Goal: Task Accomplishment & Management: Complete application form

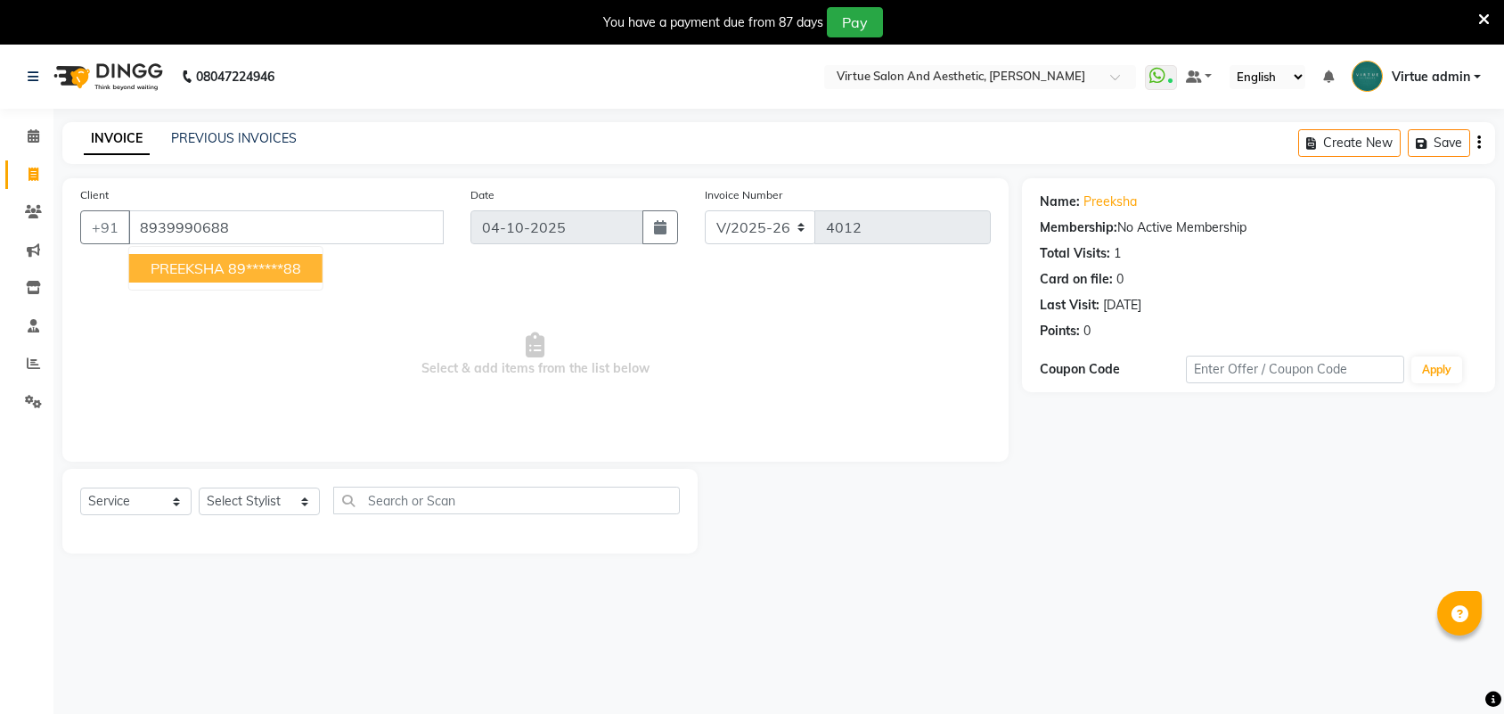
select select "4466"
select select "service"
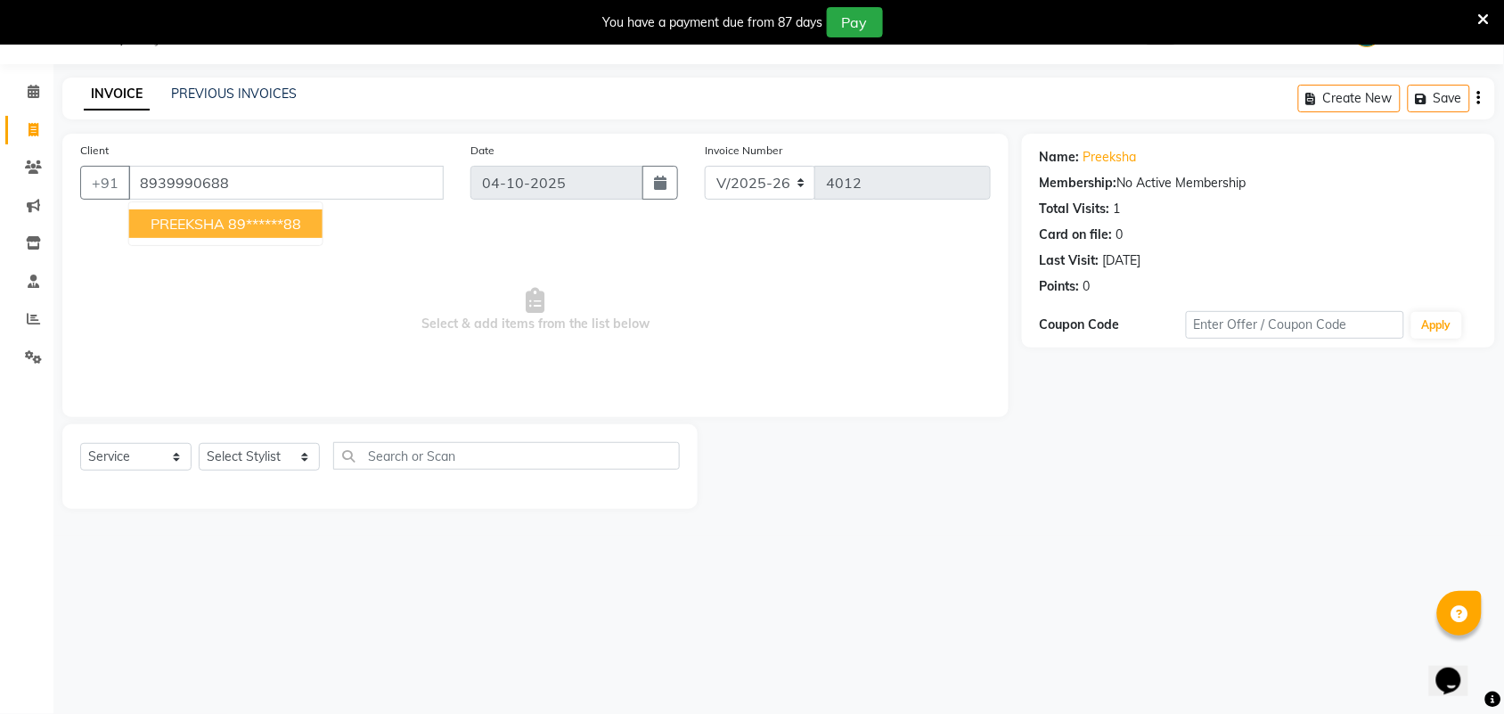
click at [279, 223] on ngb-highlight "89******88" at bounding box center [264, 224] width 73 height 18
type input "89******88"
click at [247, 463] on select "Select Stylist Admin [PERSON_NAME] Apsu Auditor Ambattur [PERSON_NAME] Dingg - …" at bounding box center [259, 457] width 121 height 28
select select "25074"
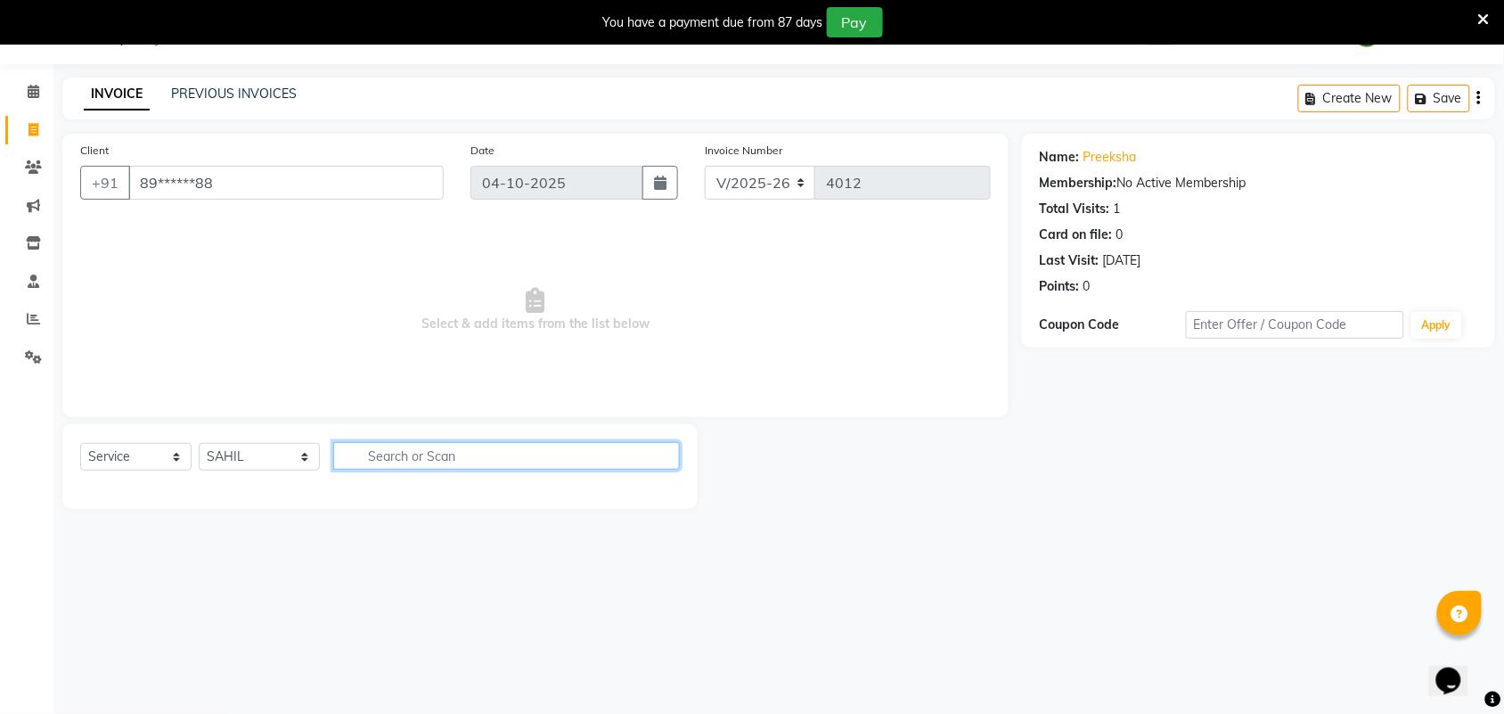
click at [374, 451] on input "text" at bounding box center [506, 456] width 347 height 28
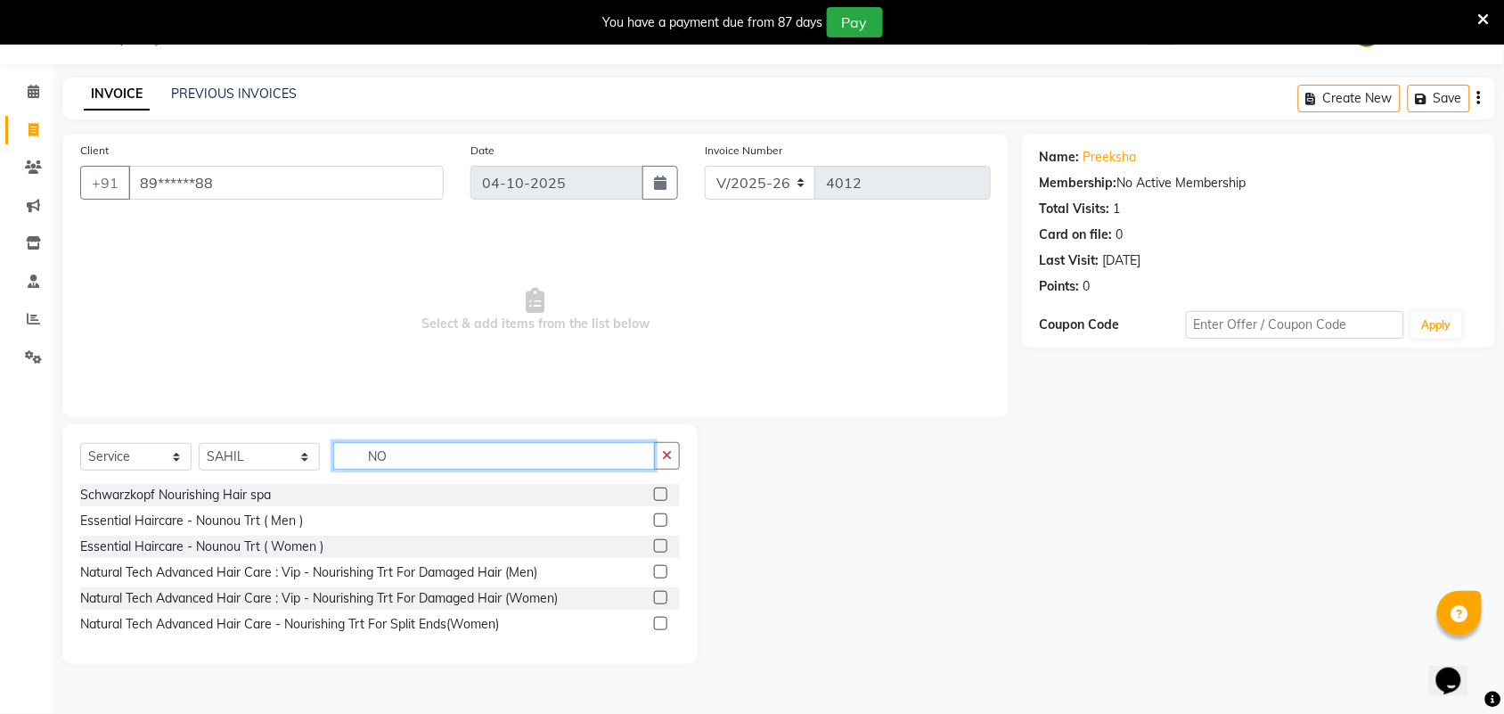
type input "N"
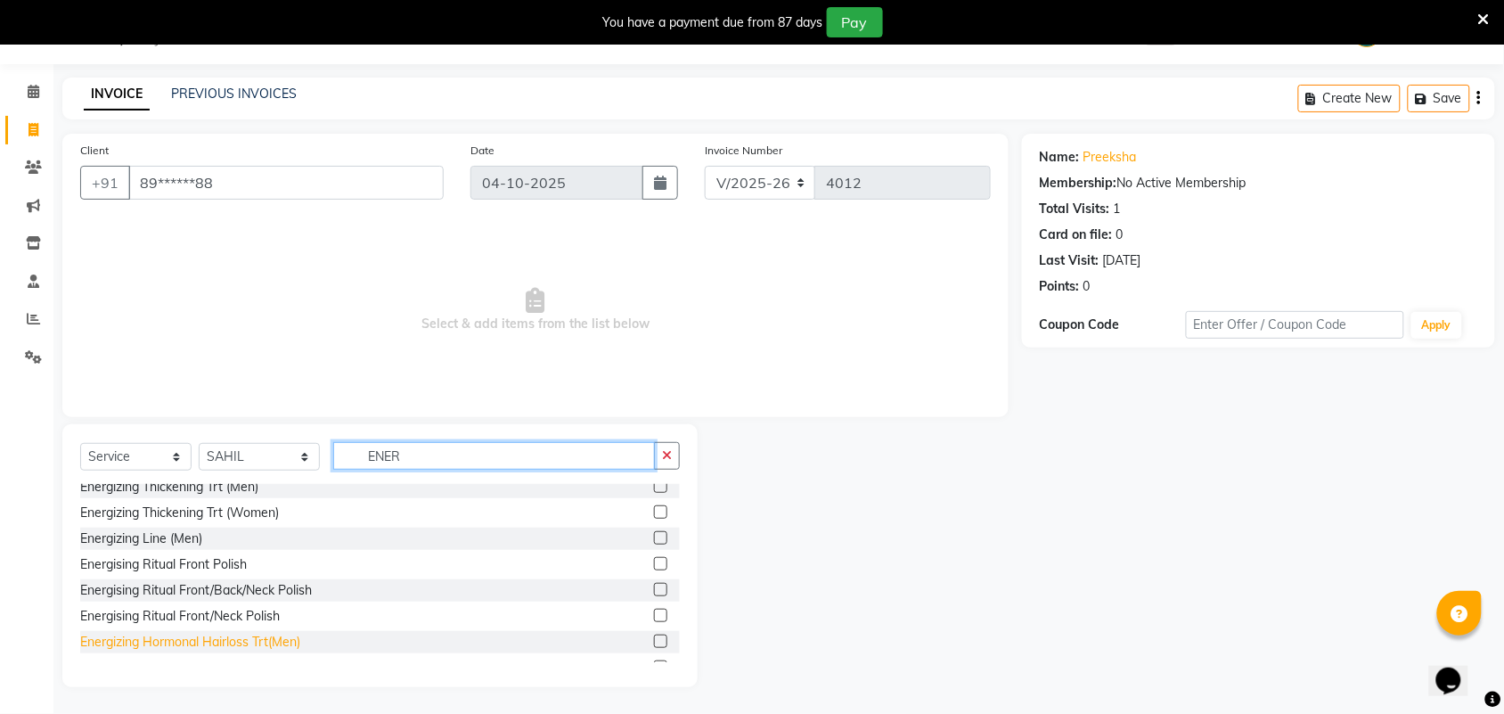
scroll to position [131, 0]
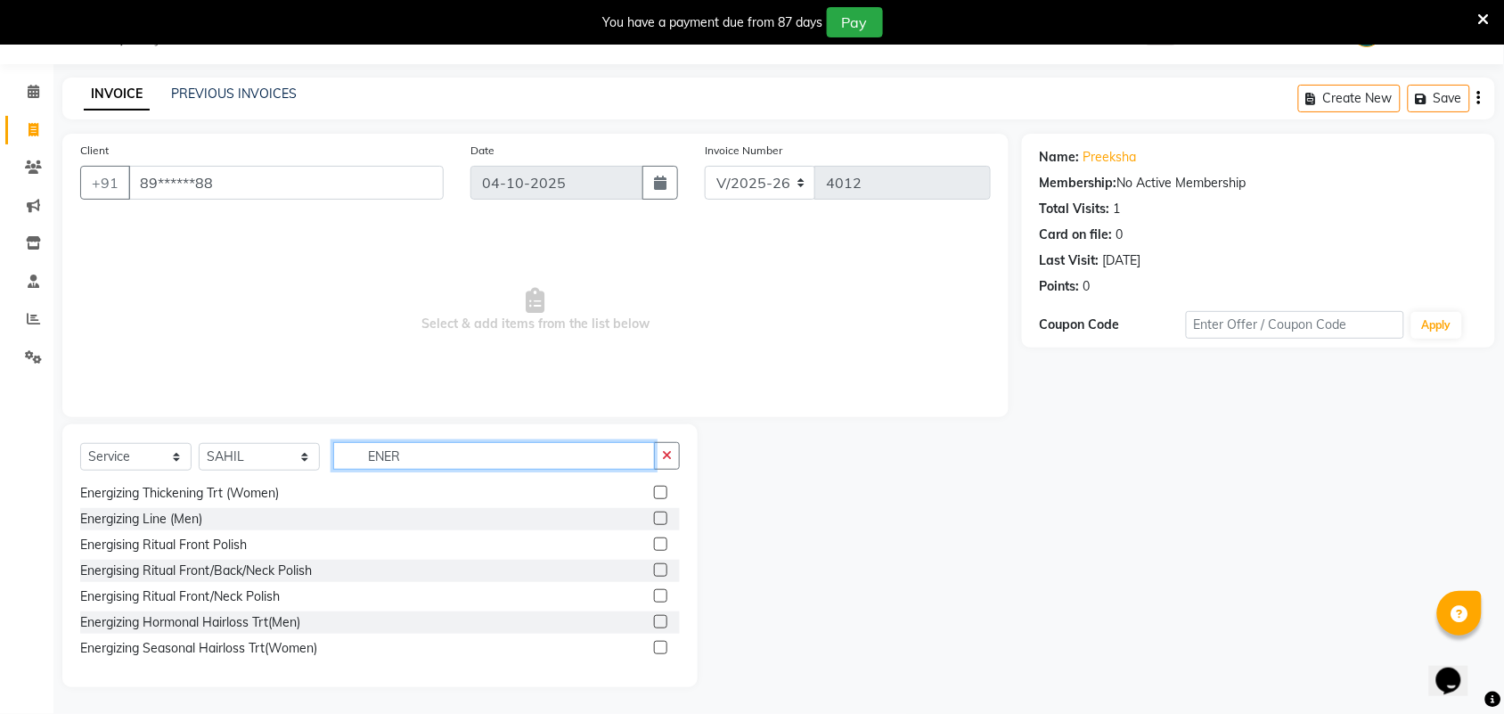
type input "ENER"
click at [654, 650] on label at bounding box center [660, 647] width 13 height 13
click at [654, 650] on input "checkbox" at bounding box center [660, 648] width 12 height 12
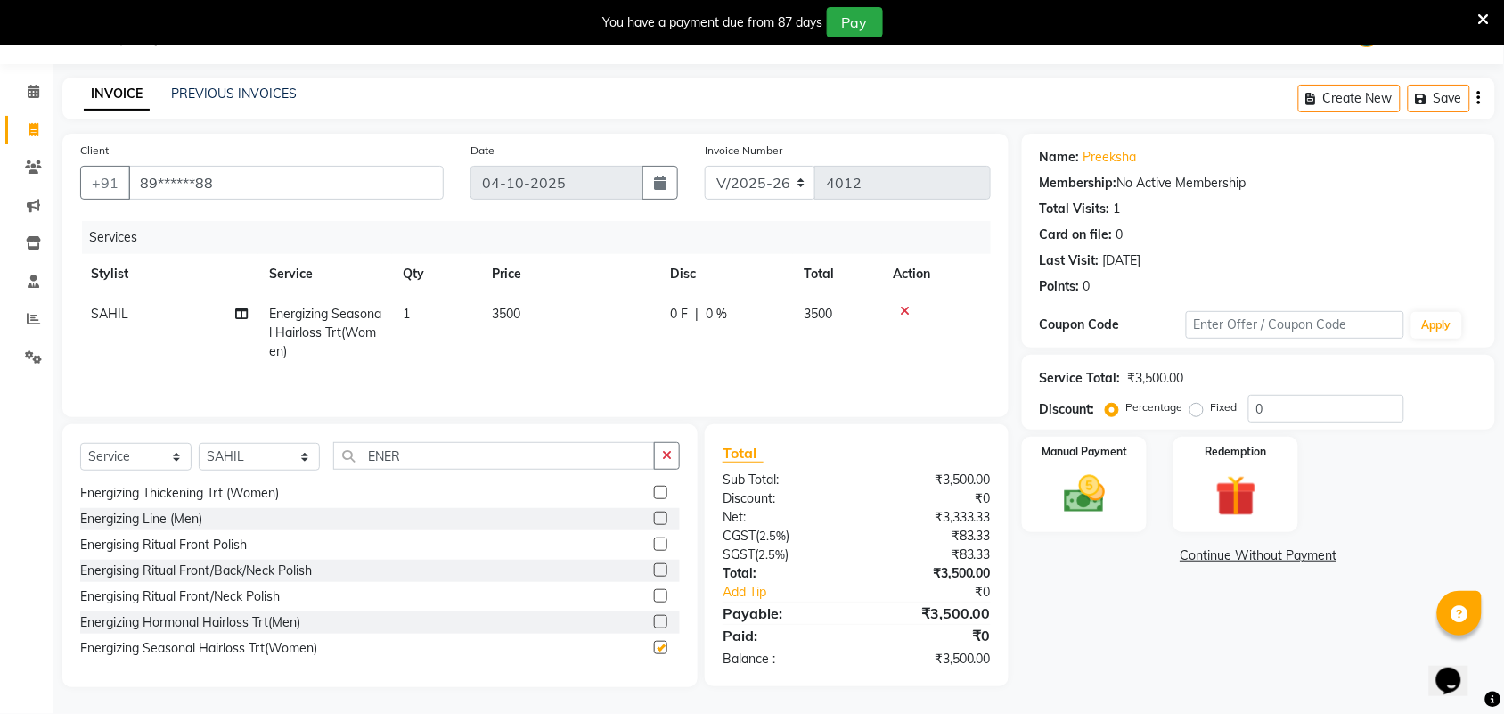
checkbox input "false"
click at [523, 313] on td "3500" at bounding box center [570, 333] width 178 height 78
select select "25074"
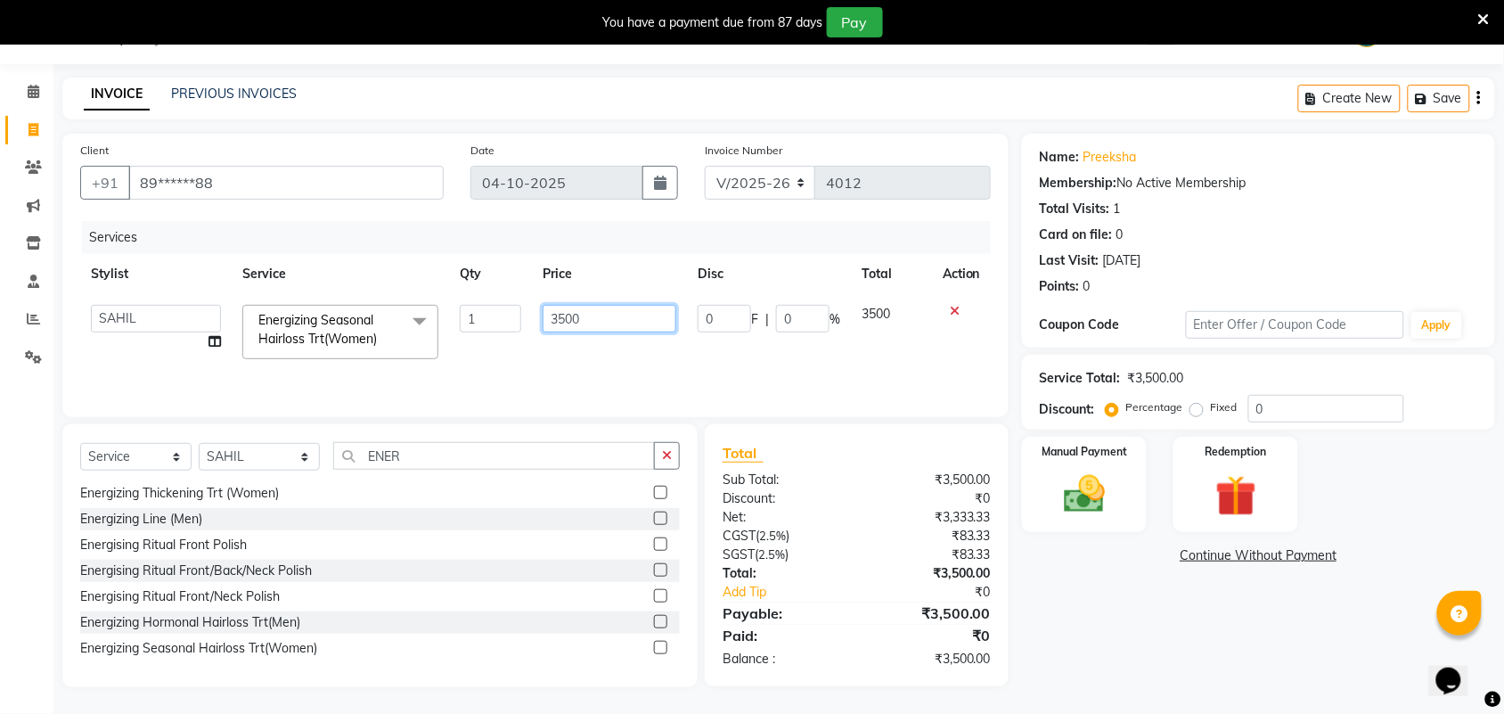
click at [566, 316] on input "3500" at bounding box center [610, 319] width 134 height 28
type input "3800"
click at [1100, 600] on div "Name: Preeksha Membership: No Active Membership Total Visits: 1 Card on file: 0…" at bounding box center [1265, 410] width 486 height 553
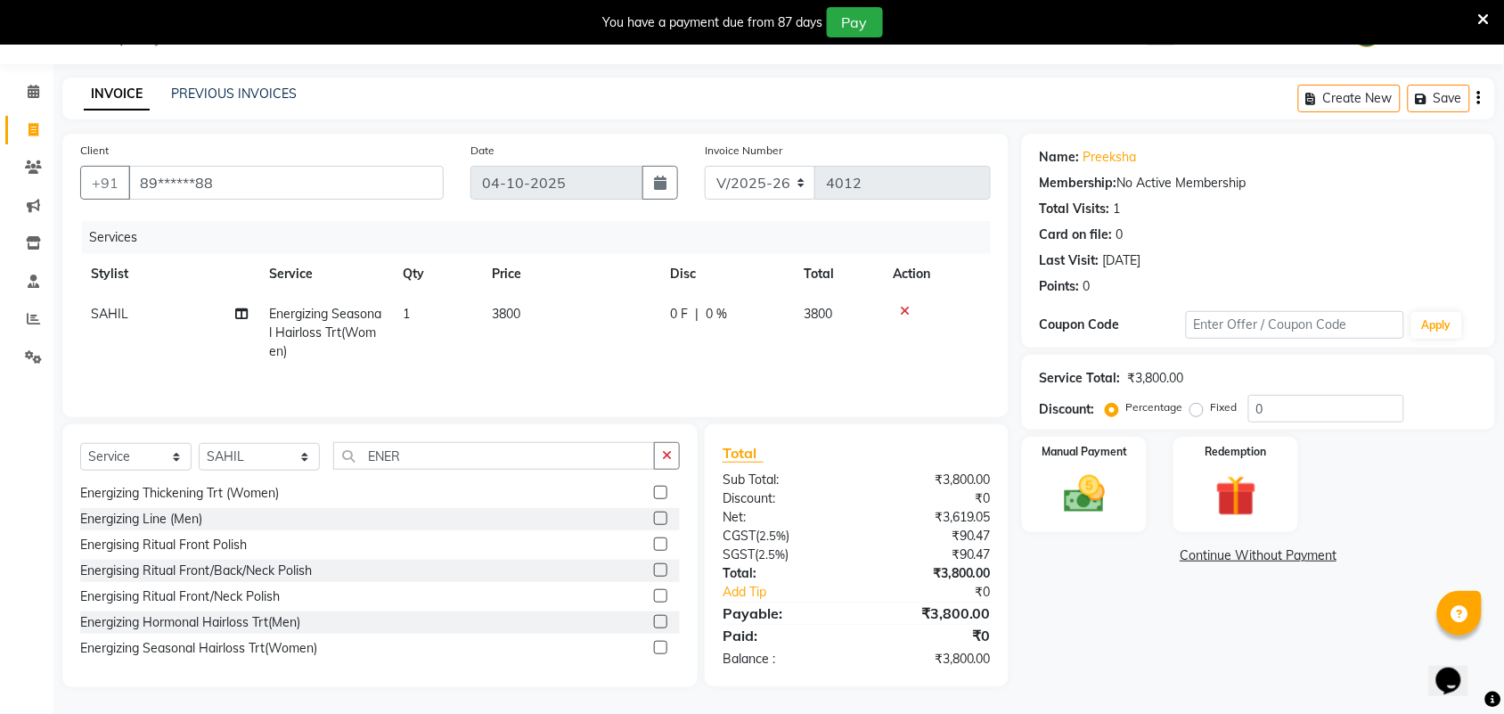
click at [537, 334] on td "3800" at bounding box center [570, 333] width 178 height 78
select select "25074"
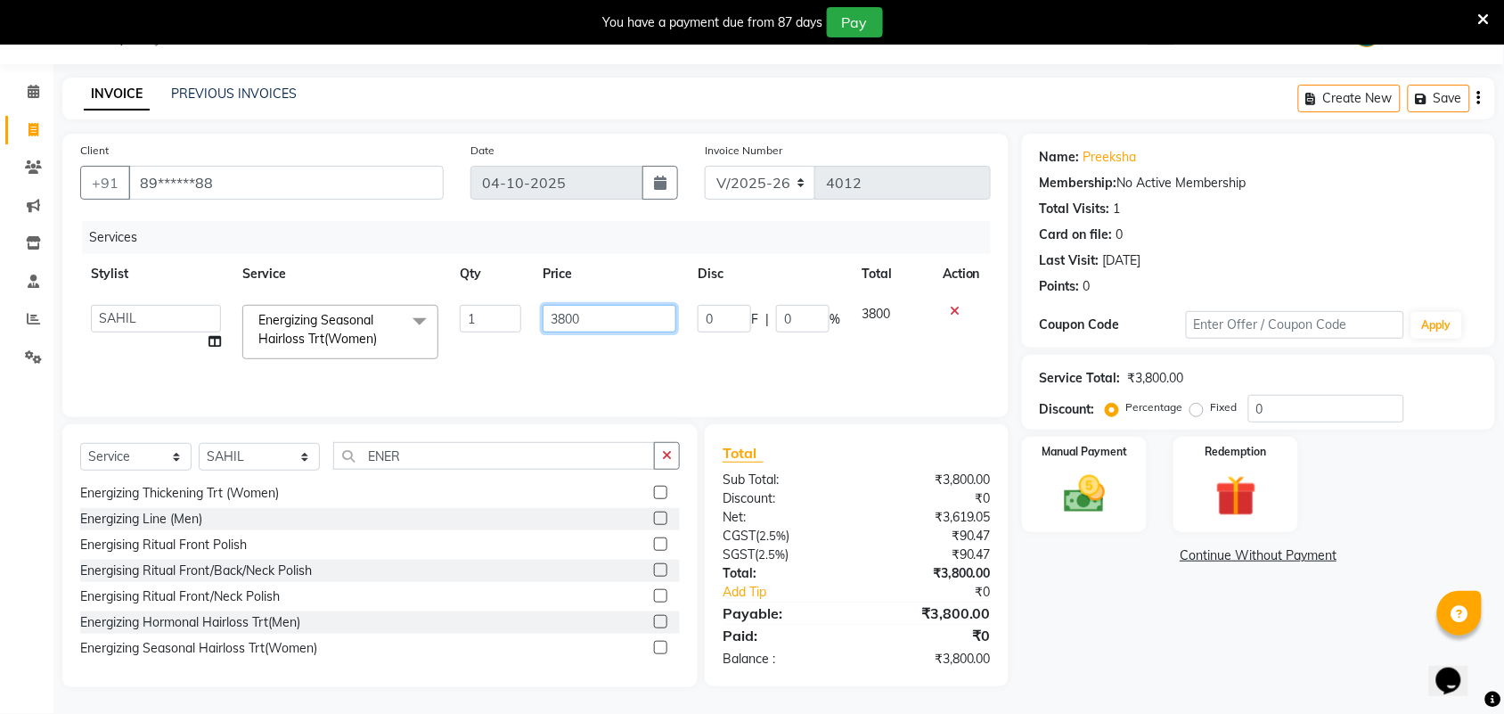
click at [584, 322] on input "3800" at bounding box center [610, 319] width 134 height 28
type input "3"
type input "4180"
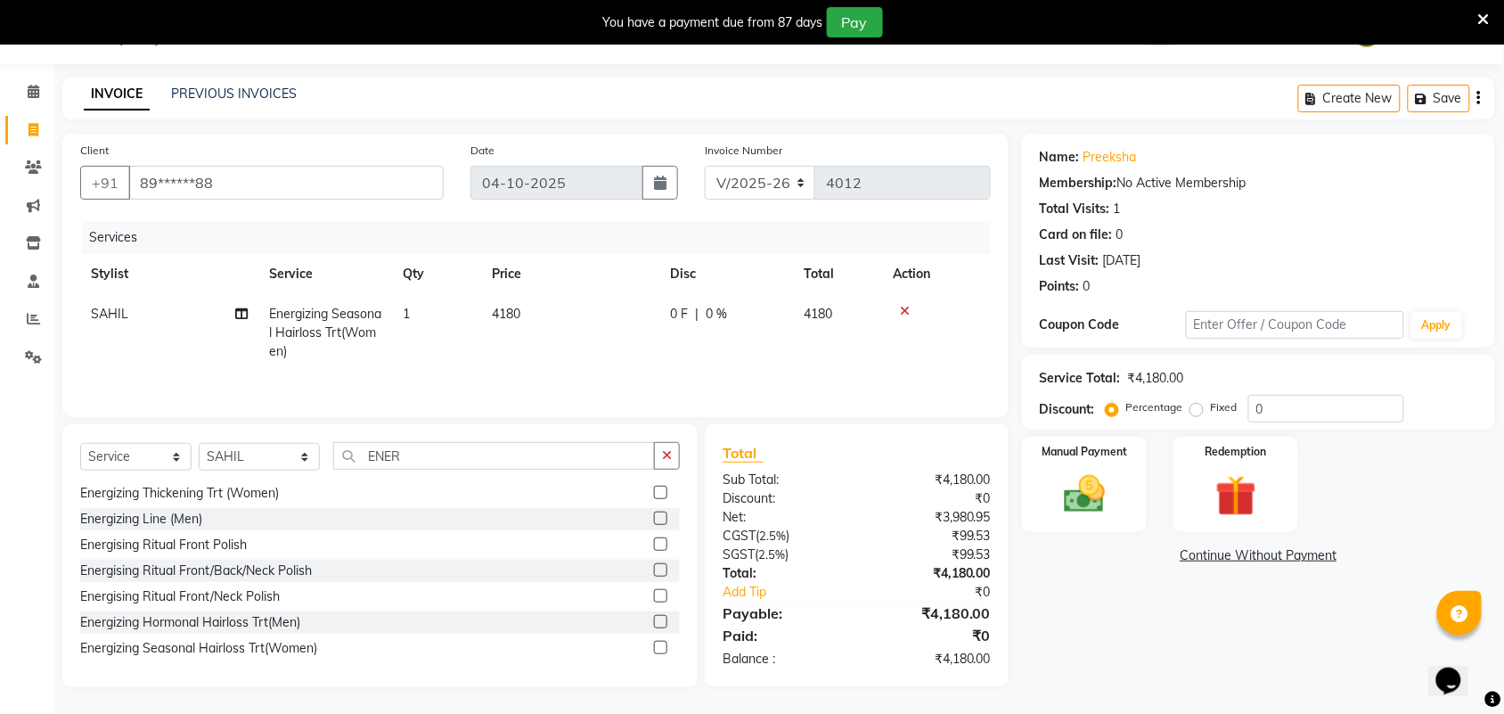
click at [1191, 653] on div "Name: Preeksha Membership: No Active Membership Total Visits: 1 Card on file: 0…" at bounding box center [1265, 410] width 486 height 553
click at [1132, 492] on div "Manual Payment" at bounding box center [1084, 485] width 130 height 100
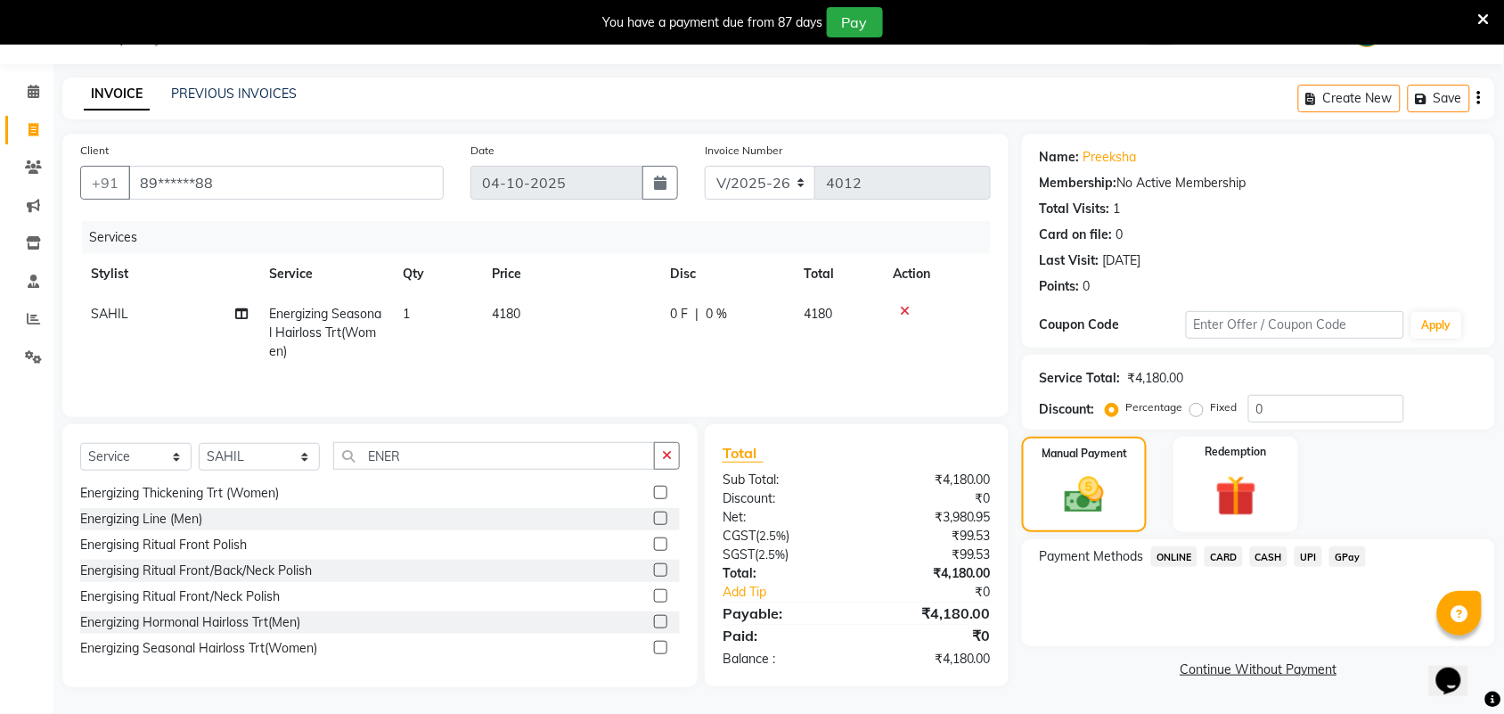
click at [1308, 552] on span "UPI" at bounding box center [1309, 556] width 28 height 20
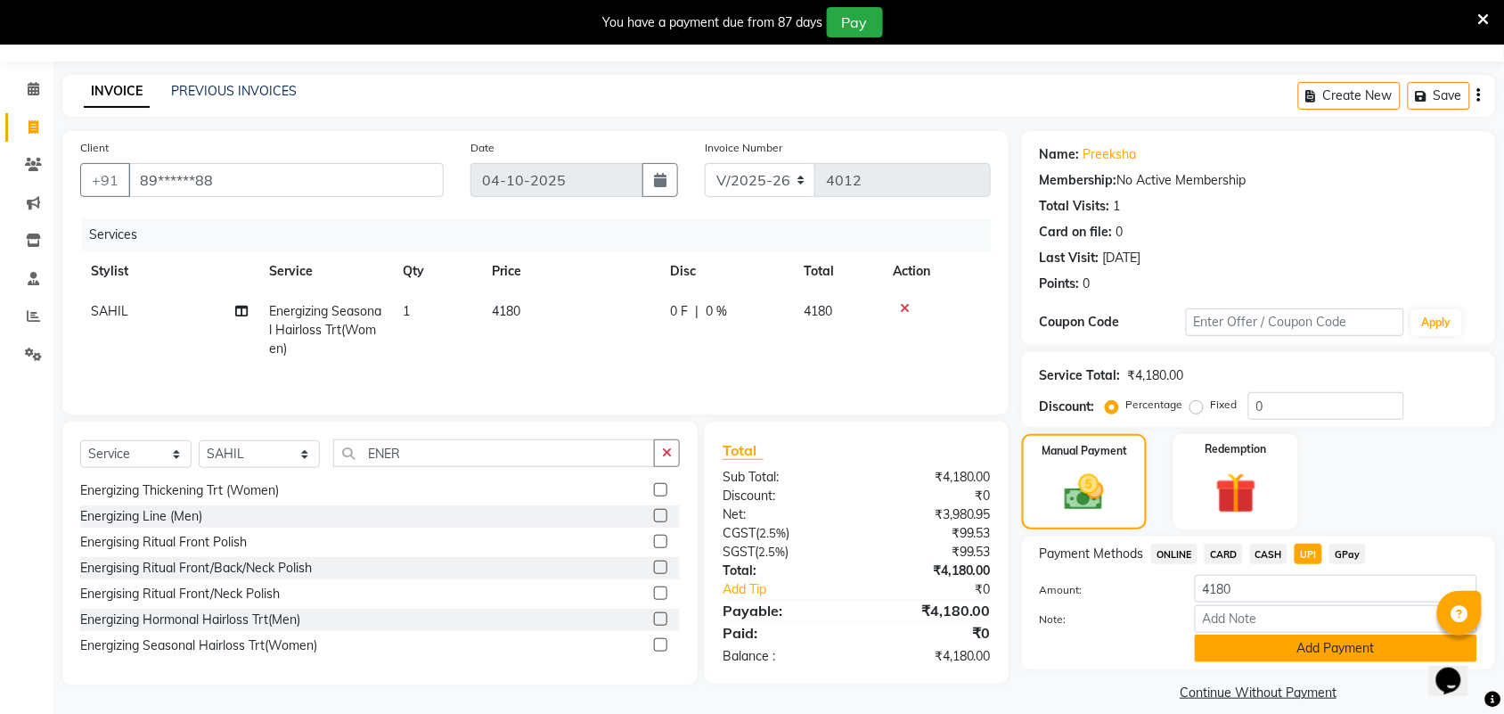
click at [1257, 647] on button "Add Payment" at bounding box center [1336, 648] width 282 height 28
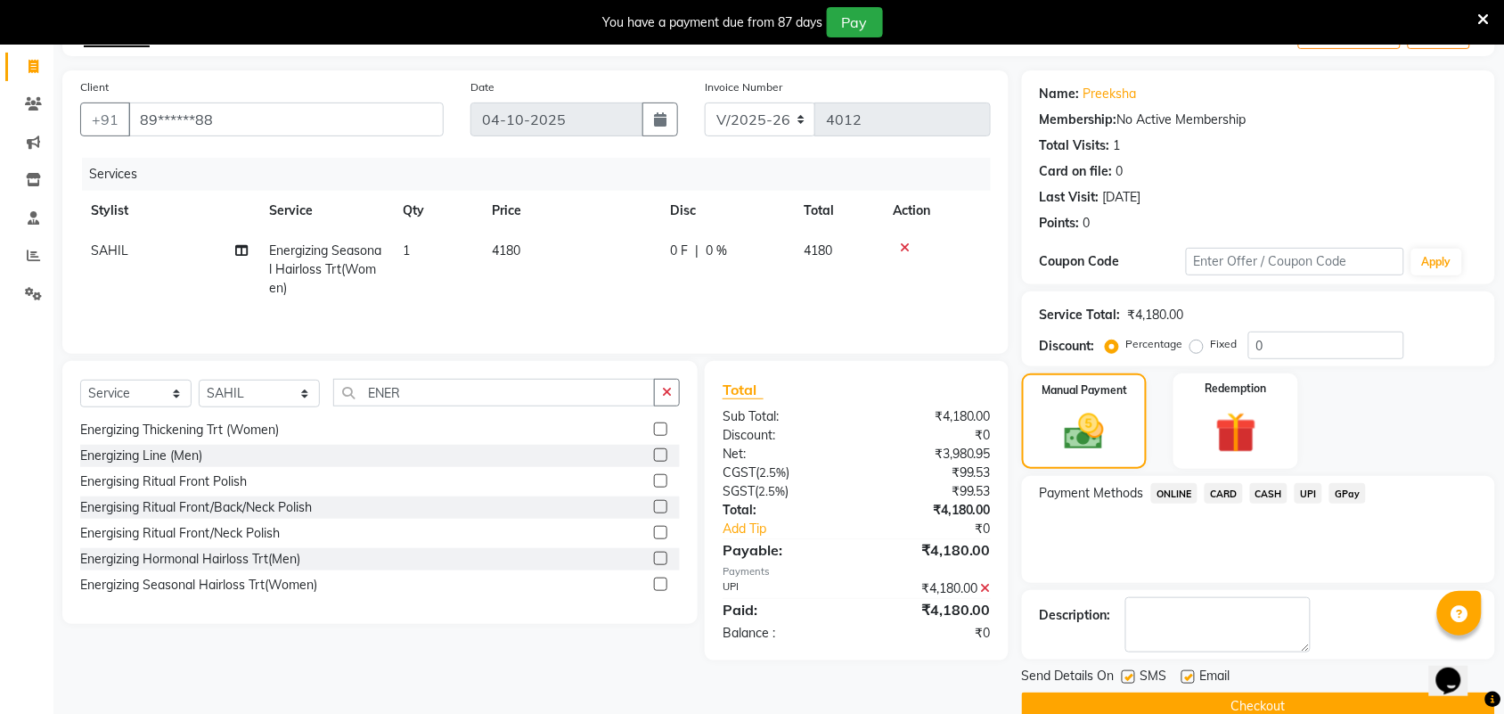
scroll to position [141, 0]
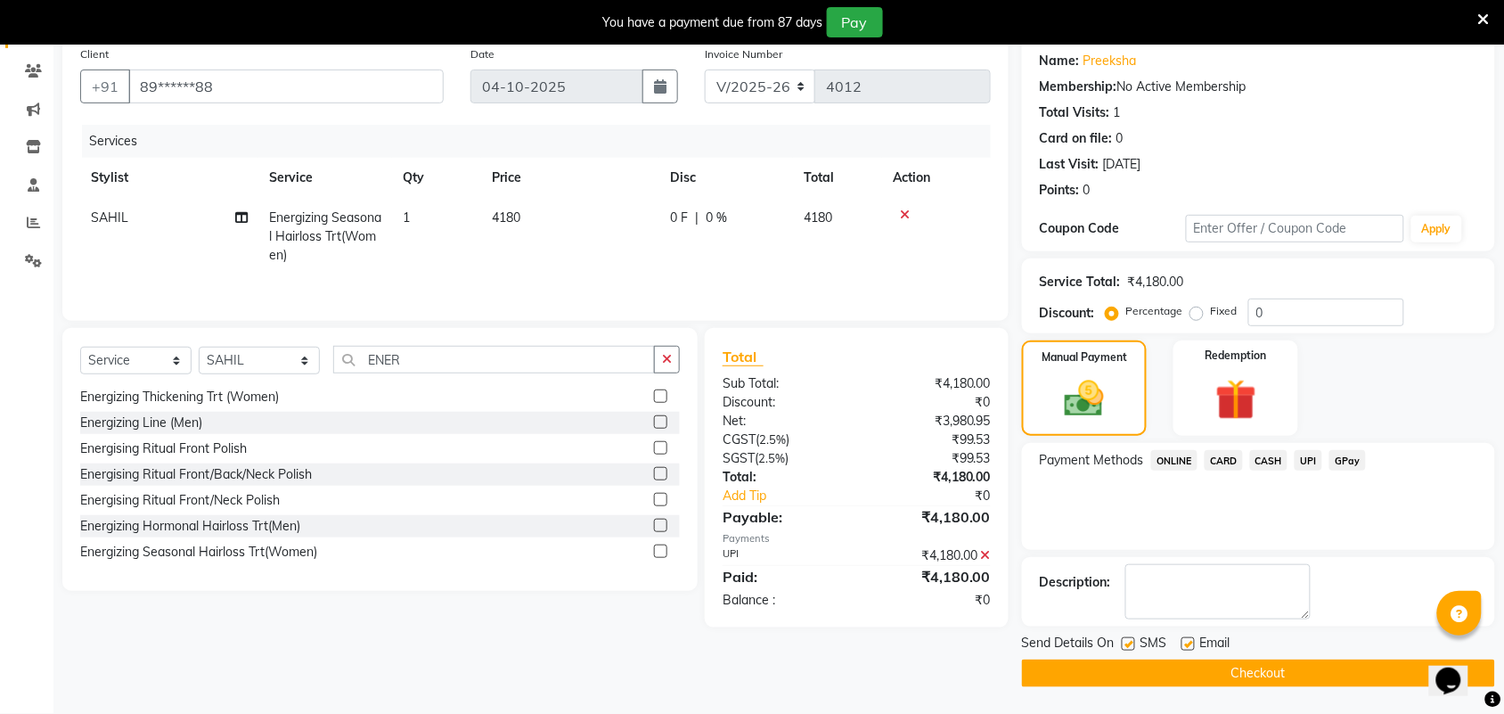
click at [1253, 670] on button "Checkout" at bounding box center [1258, 673] width 473 height 28
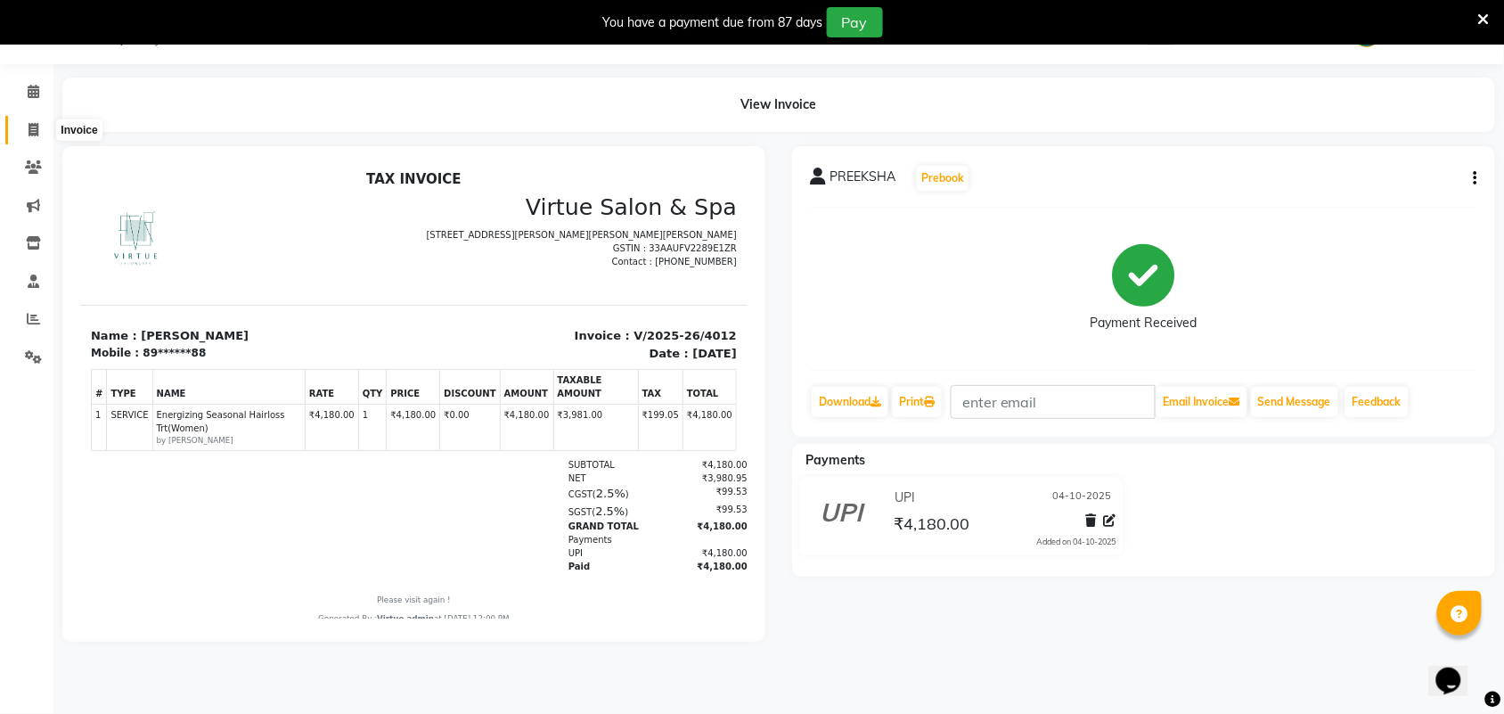
click at [31, 129] on icon at bounding box center [34, 129] width 10 height 13
select select "4466"
select select "service"
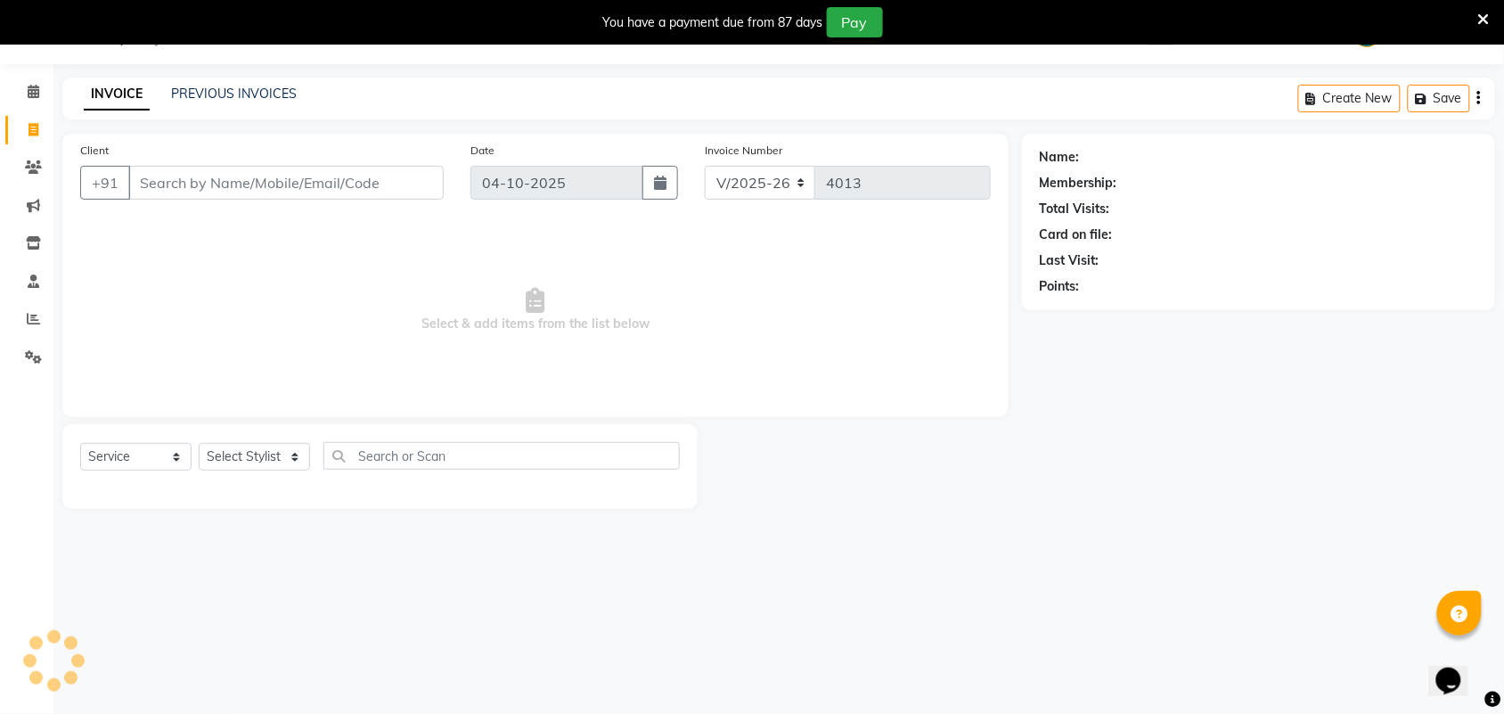
click at [188, 180] on input "Client" at bounding box center [285, 183] width 315 height 34
type input "8124522711"
click at [374, 188] on span "Add Client" at bounding box center [398, 183] width 70 height 18
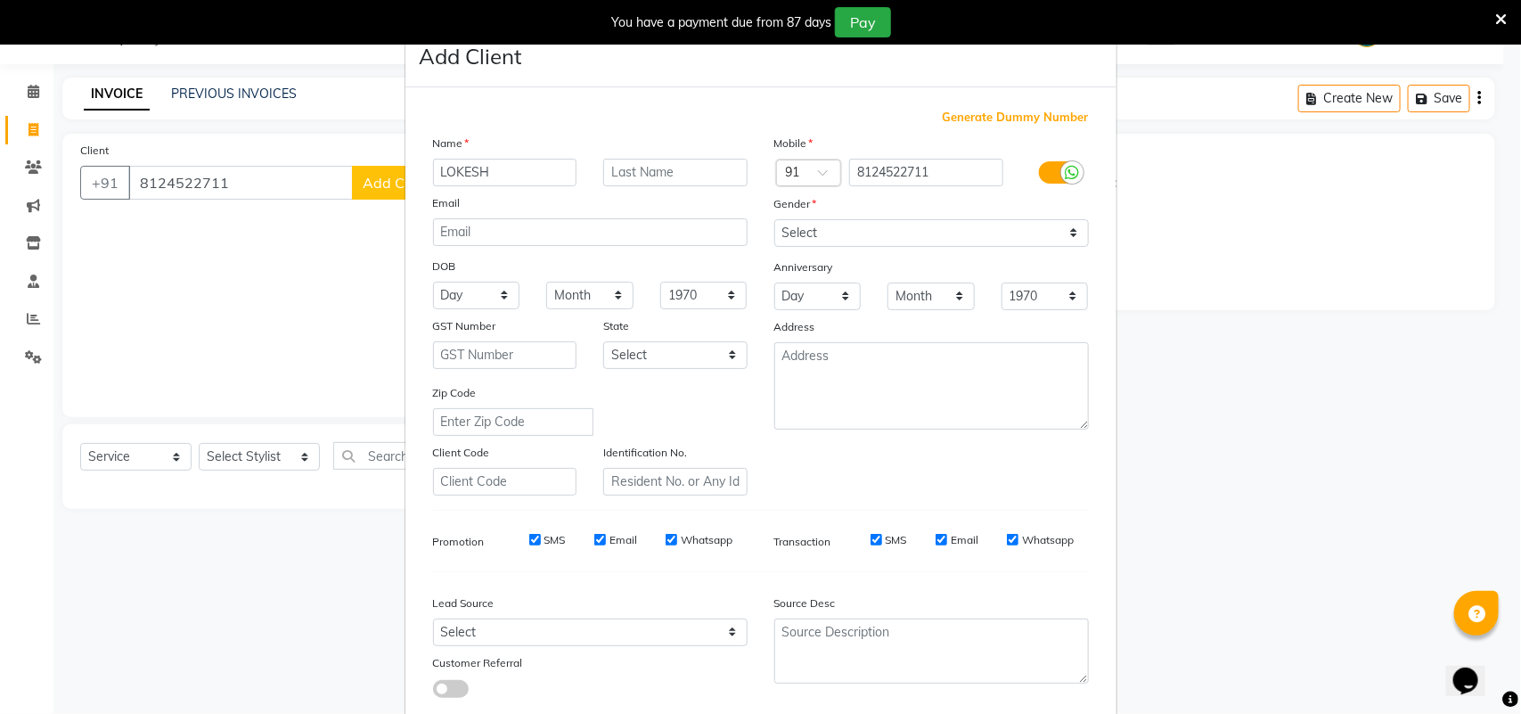
type input "LOKESH"
click at [844, 234] on select "Select [DEMOGRAPHIC_DATA] [DEMOGRAPHIC_DATA] Other Prefer Not To Say" at bounding box center [931, 233] width 315 height 28
select select "[DEMOGRAPHIC_DATA]"
click at [774, 219] on select "Select [DEMOGRAPHIC_DATA] [DEMOGRAPHIC_DATA] Other Prefer Not To Say" at bounding box center [931, 233] width 315 height 28
click at [658, 620] on select "Select Walk-in Referral Internet Friend Word of Mouth Advertisement Facebook Ju…" at bounding box center [590, 632] width 315 height 28
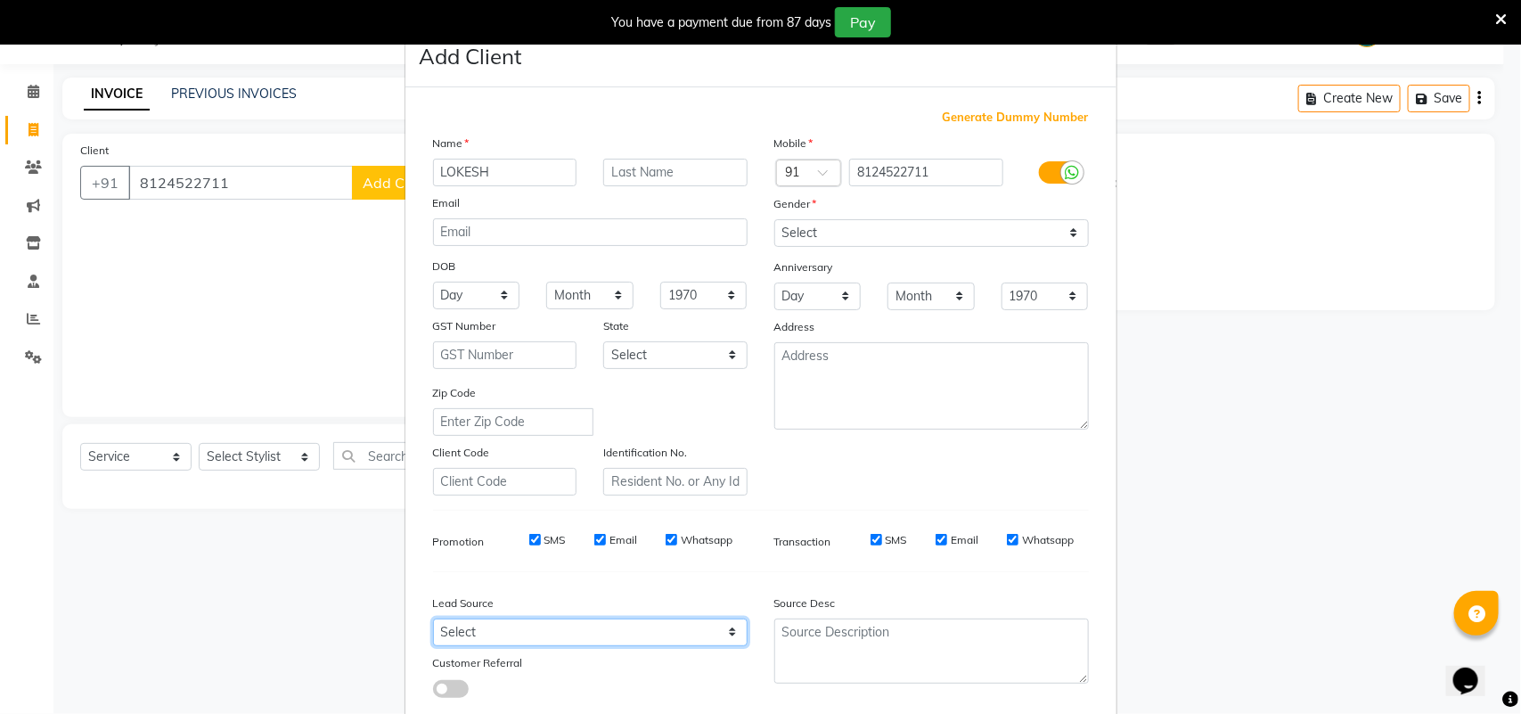
select select "30556"
click at [433, 618] on select "Select Walk-in Referral Internet Friend Word of Mouth Advertisement Facebook Ju…" at bounding box center [590, 632] width 315 height 28
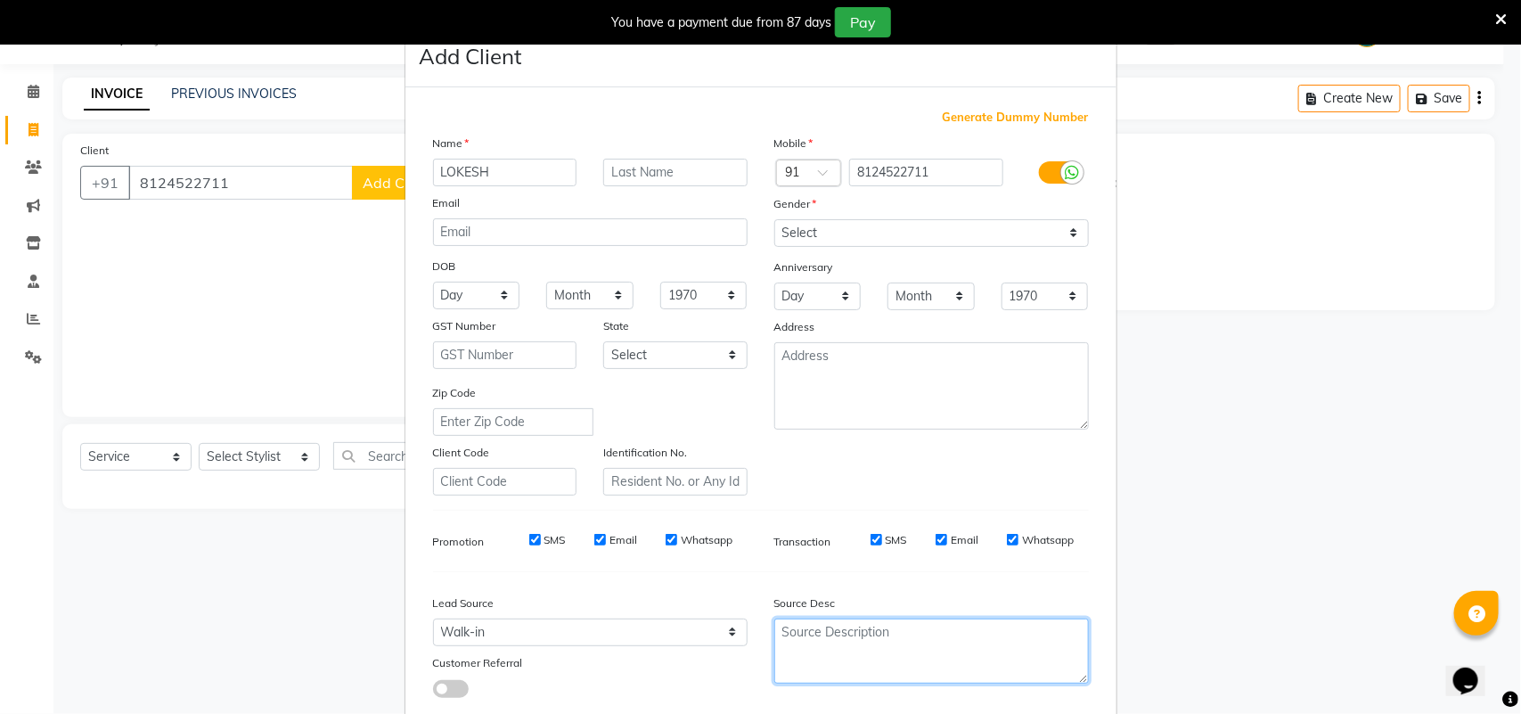
click at [825, 638] on textarea at bounding box center [931, 650] width 315 height 65
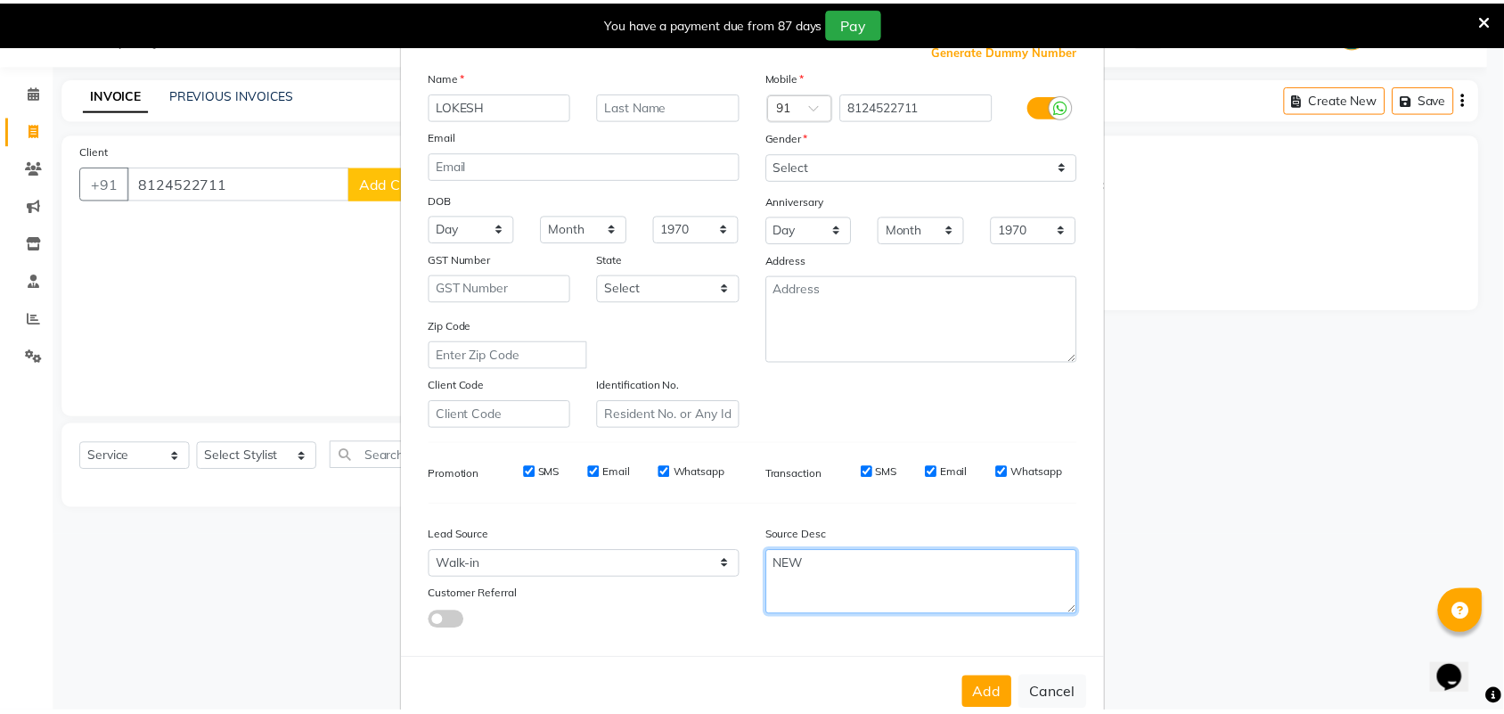
scroll to position [102, 0]
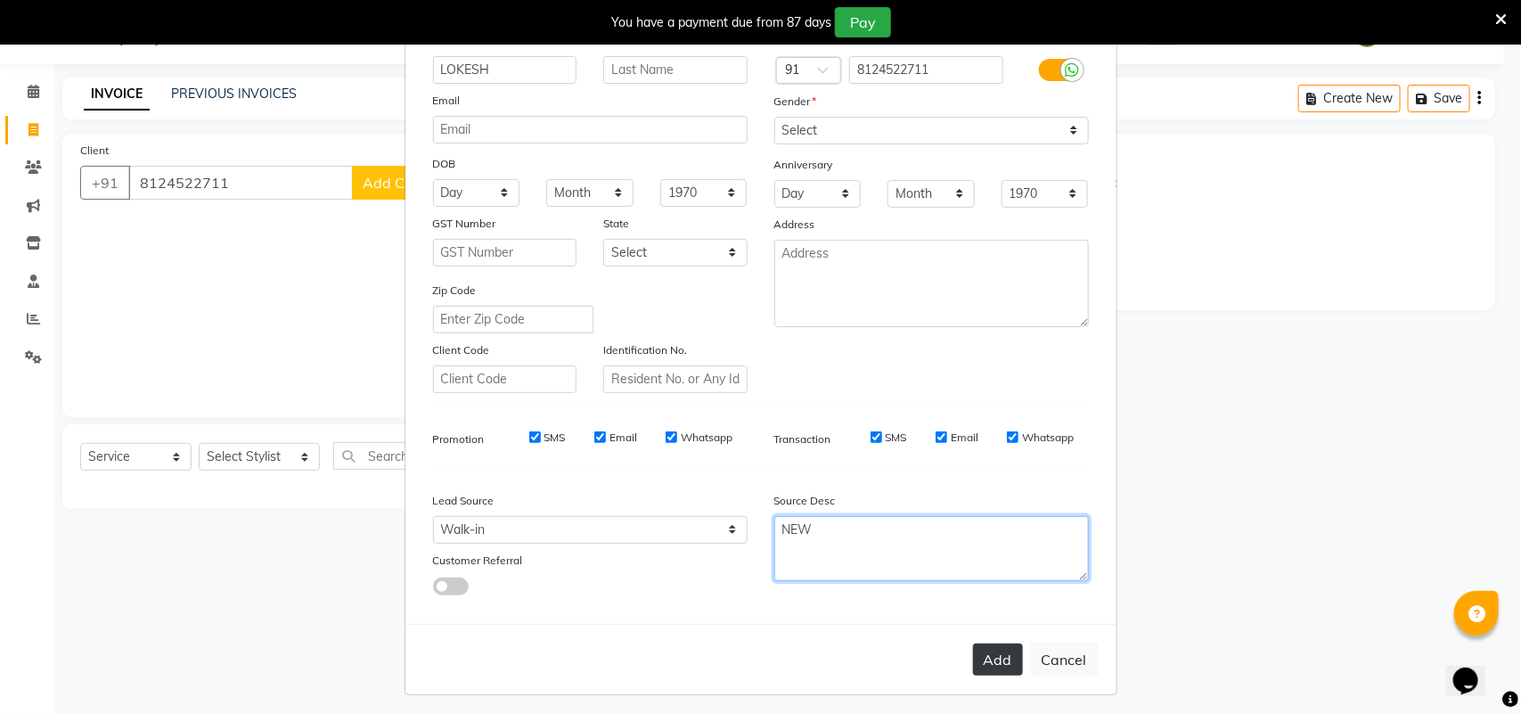
type textarea "NEW"
click at [992, 650] on button "Add" at bounding box center [998, 659] width 50 height 32
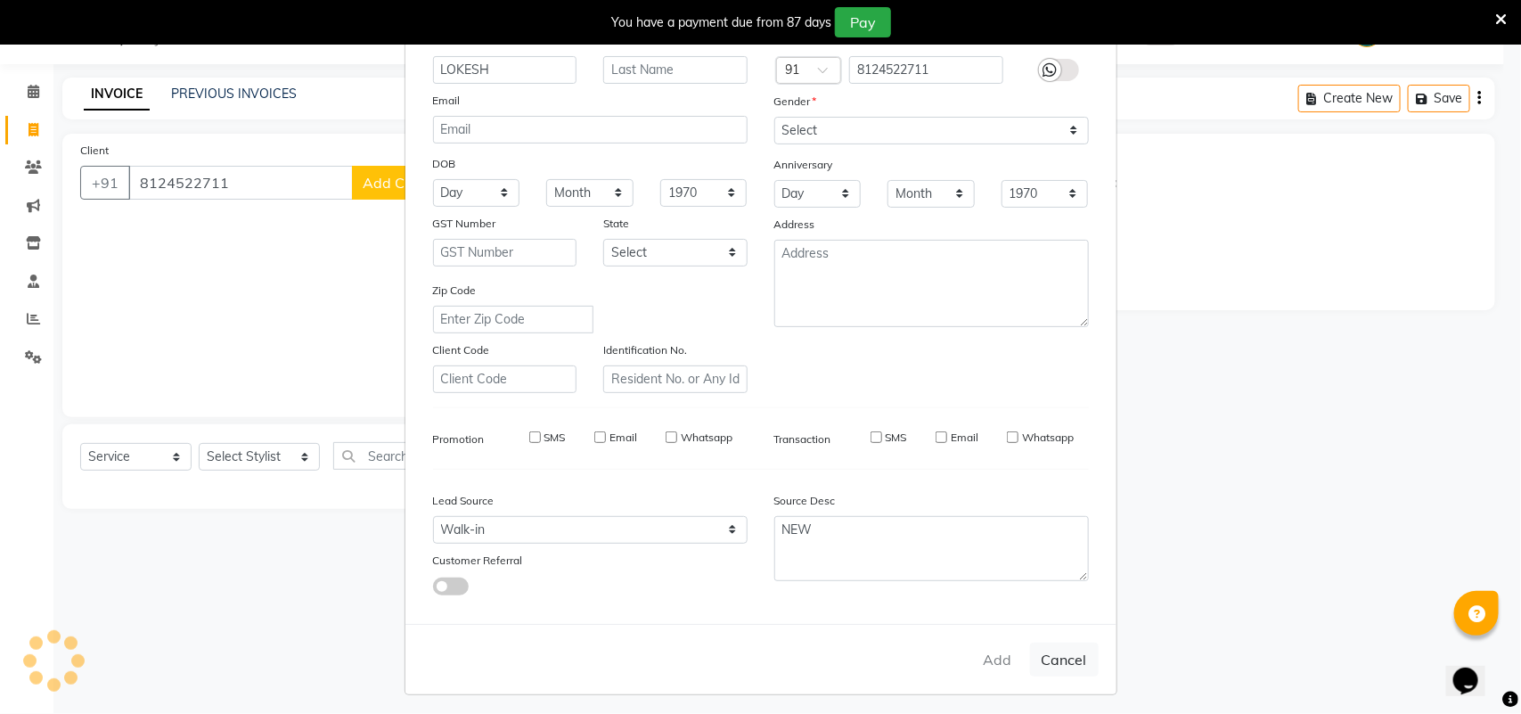
type input "81******11"
select select
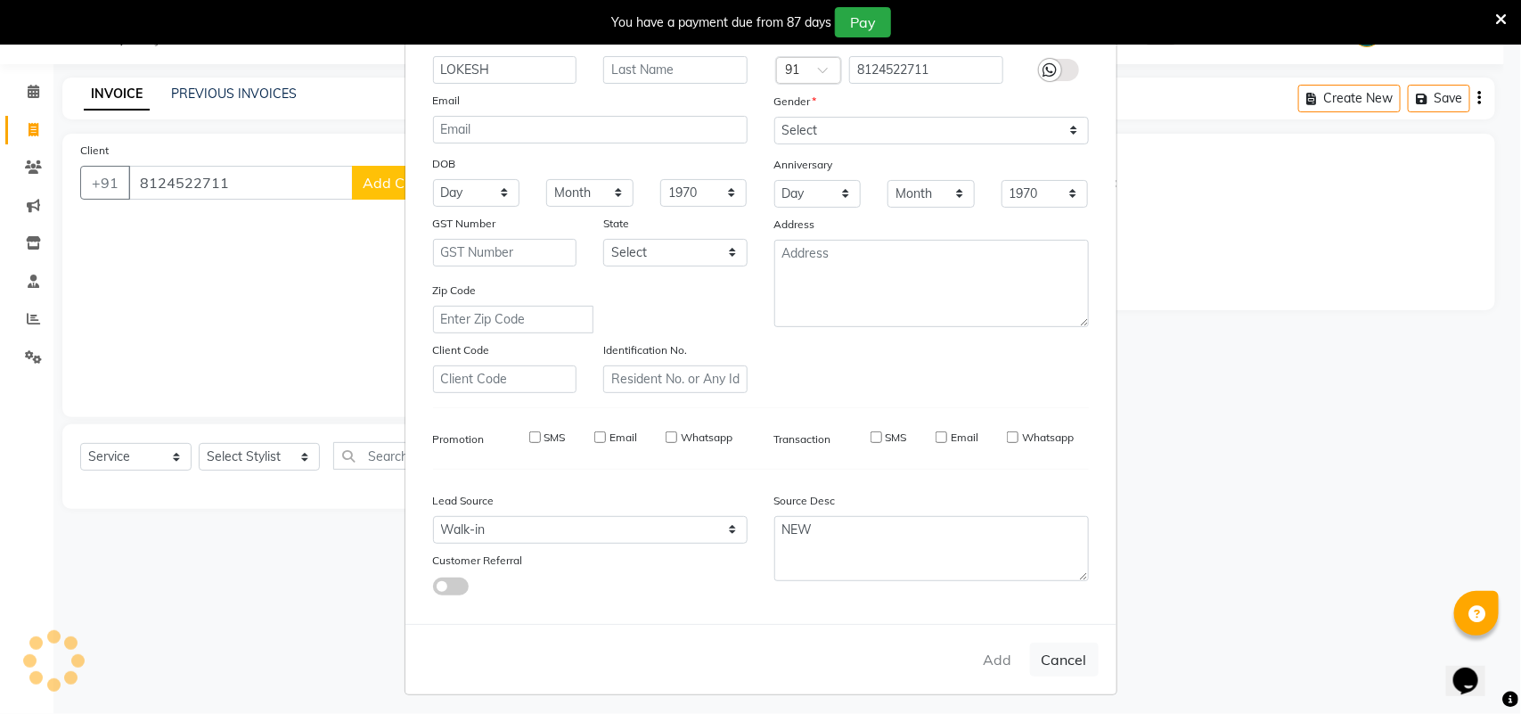
select select
checkbox input "false"
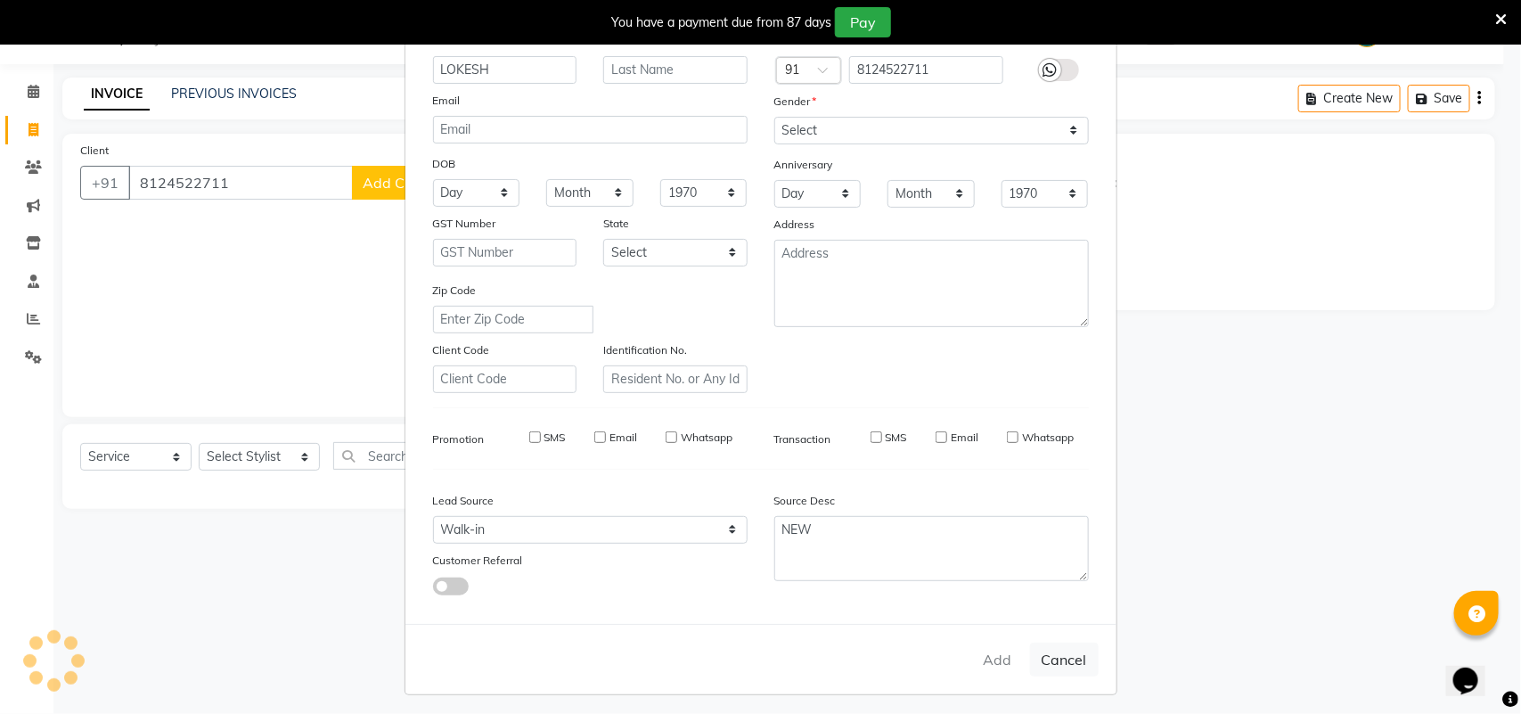
checkbox input "false"
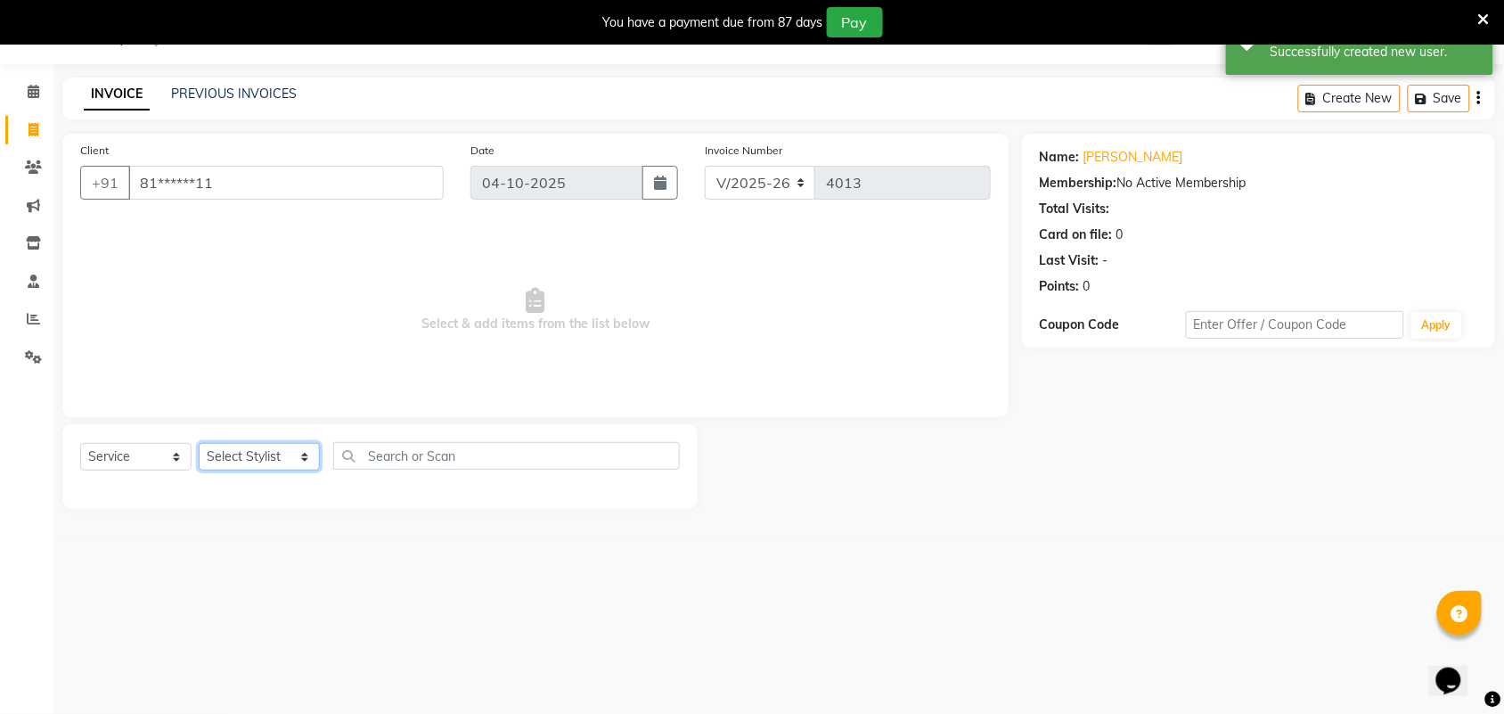
click at [255, 463] on select "Select Stylist Admin [PERSON_NAME] Apsu Auditor Ambattur [PERSON_NAME] Dingg - …" at bounding box center [259, 457] width 121 height 28
select select "47999"
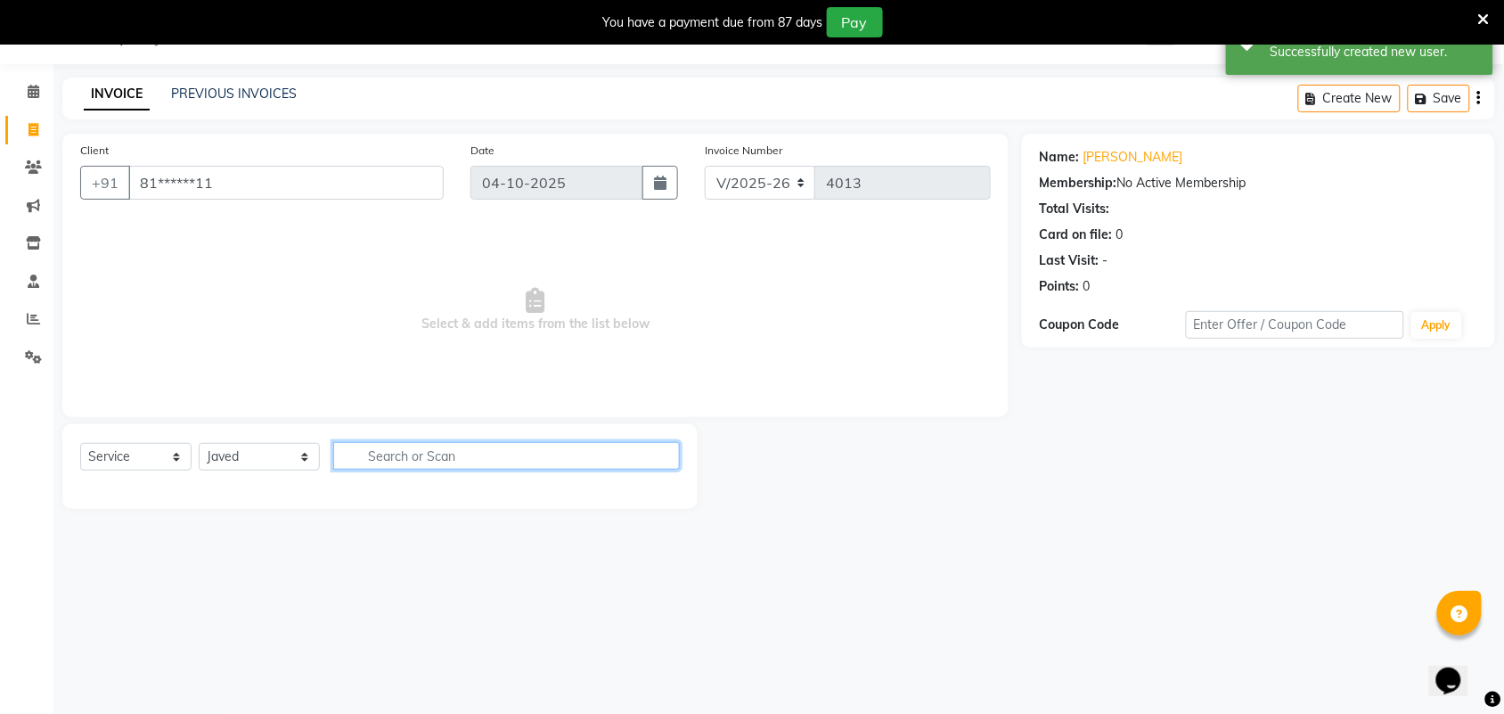
click at [404, 450] on input "text" at bounding box center [506, 456] width 347 height 28
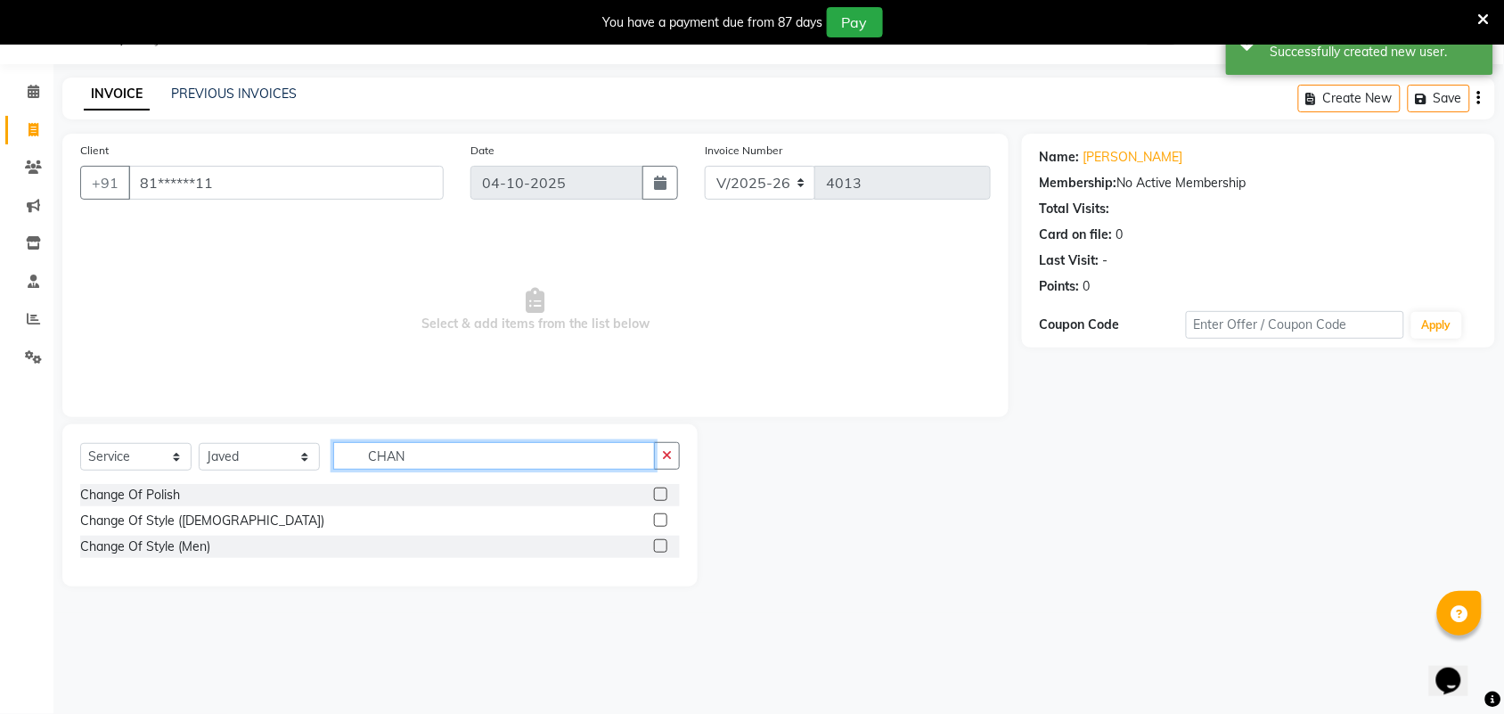
type input "CHAN"
click at [664, 543] on label at bounding box center [660, 545] width 13 height 13
click at [664, 543] on input "checkbox" at bounding box center [660, 547] width 12 height 12
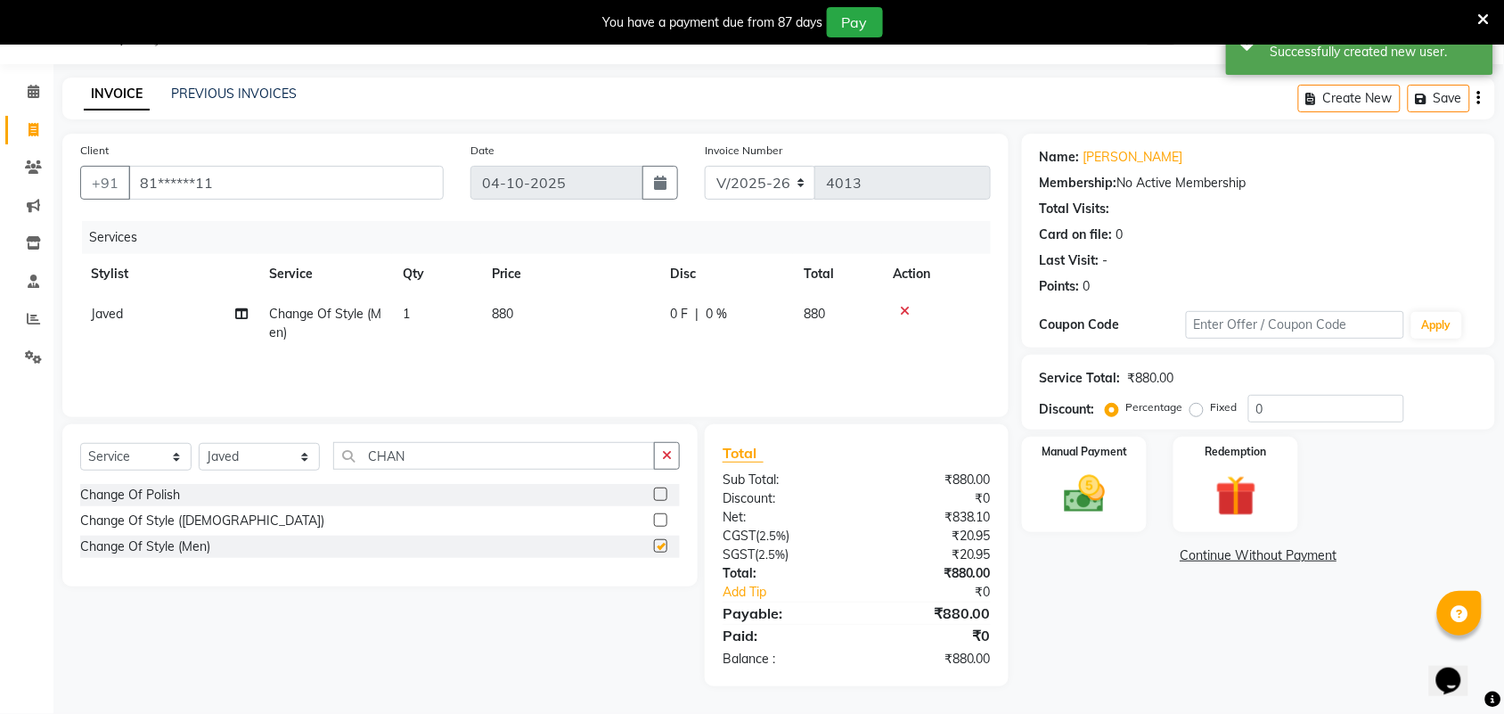
checkbox input "false"
click at [1074, 482] on img at bounding box center [1084, 494] width 69 height 49
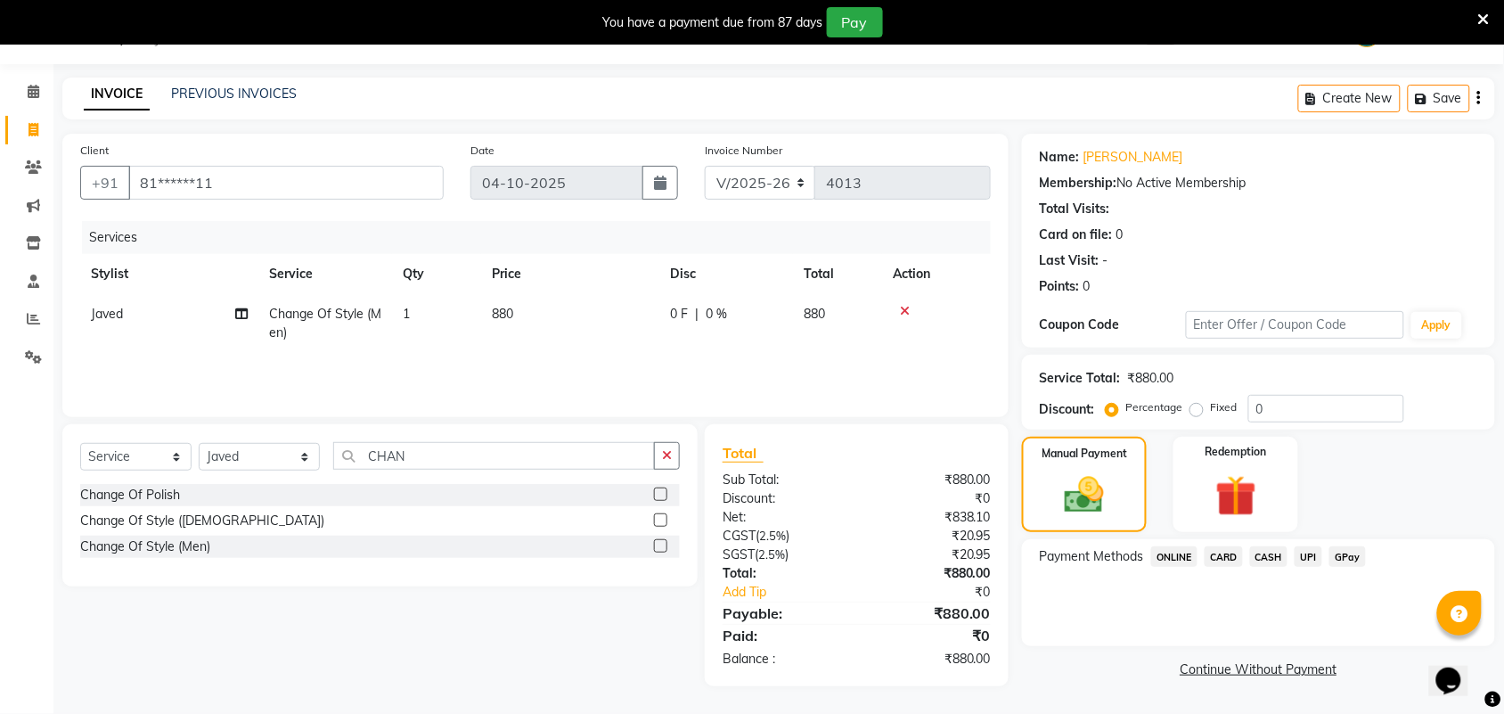
click at [1308, 553] on span "UPI" at bounding box center [1309, 556] width 28 height 20
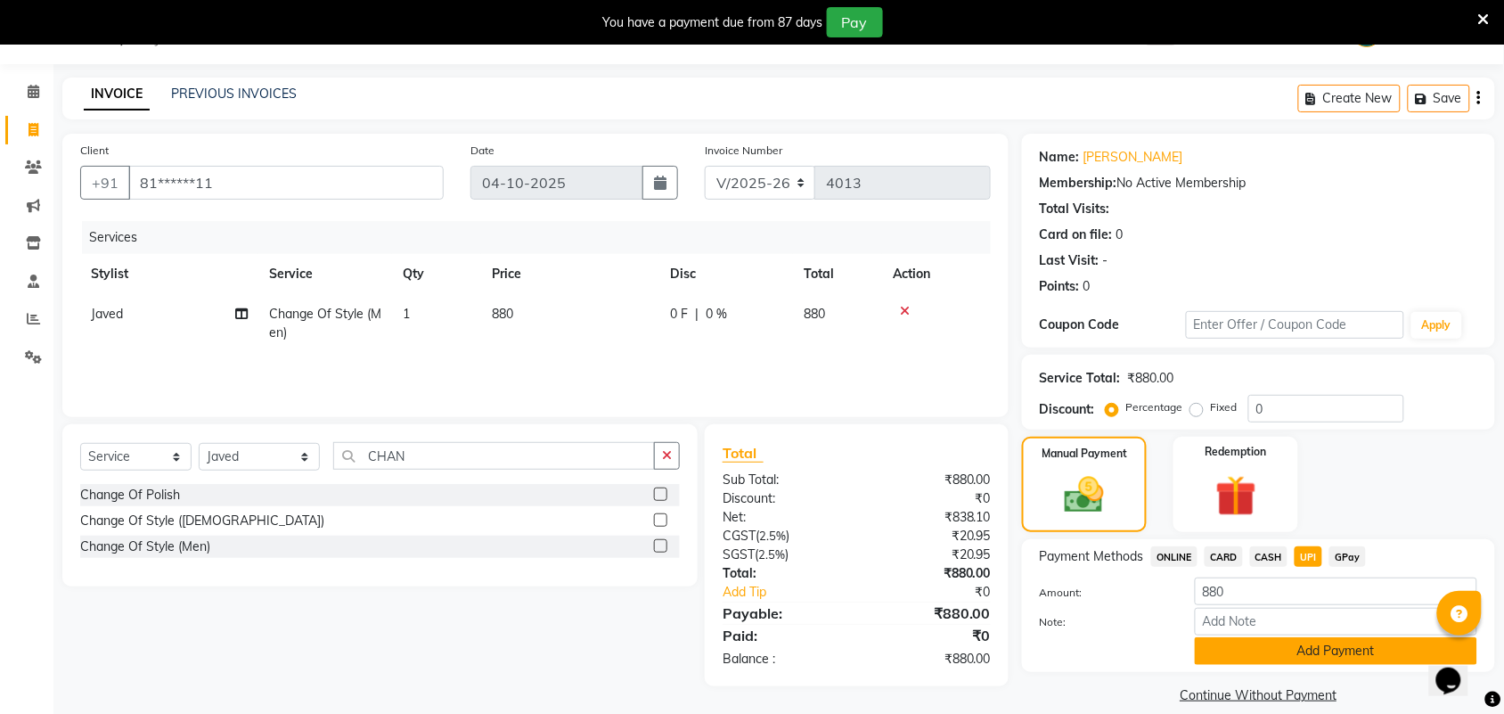
click at [1321, 653] on button "Add Payment" at bounding box center [1336, 651] width 282 height 28
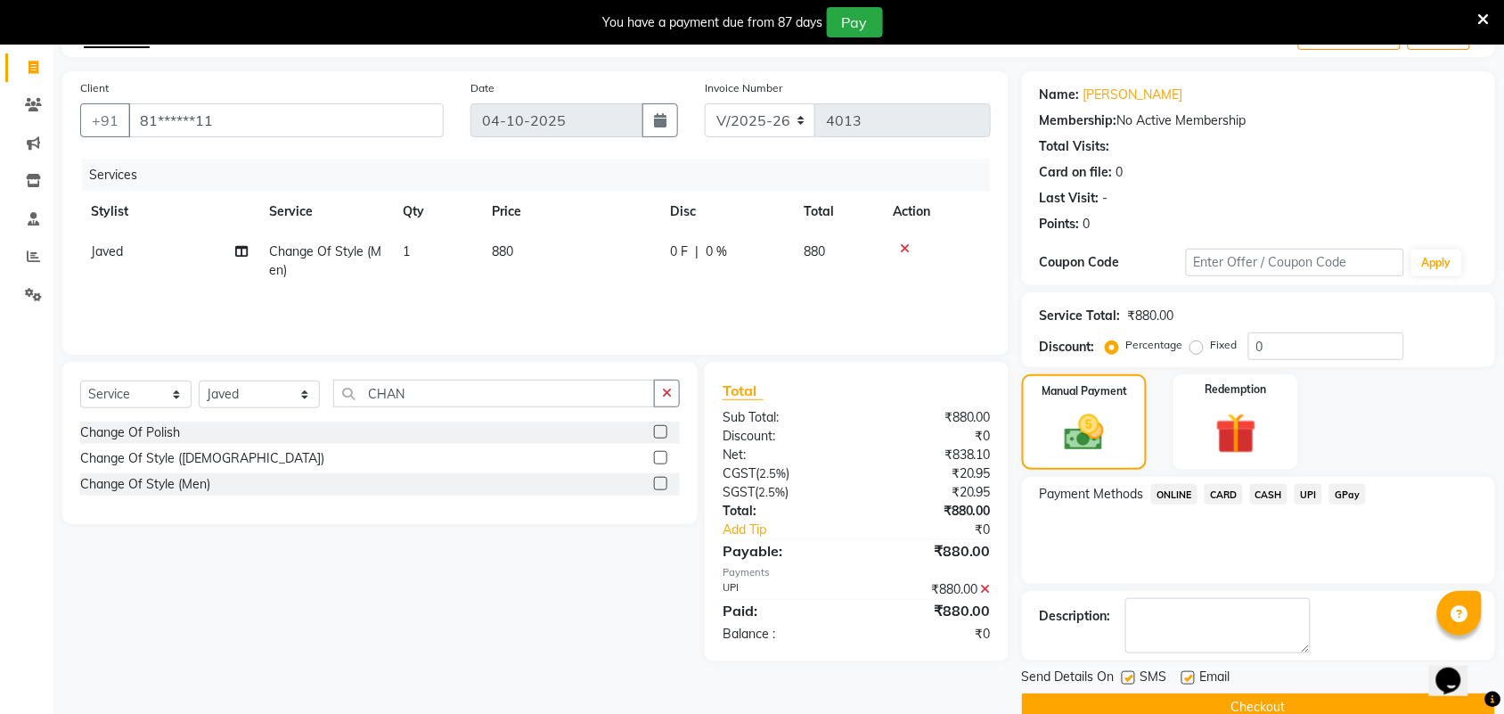
scroll to position [141, 0]
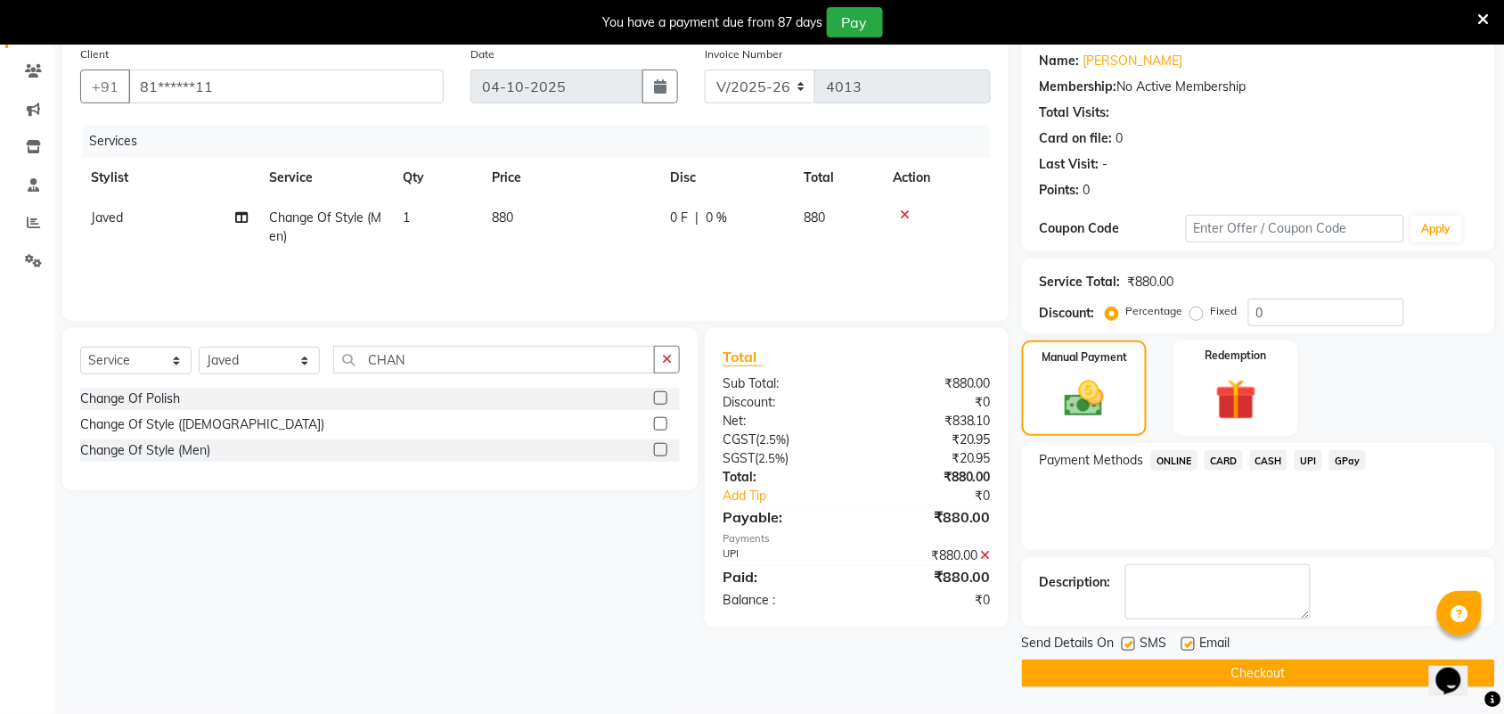
click at [1328, 668] on button "Checkout" at bounding box center [1258, 673] width 473 height 28
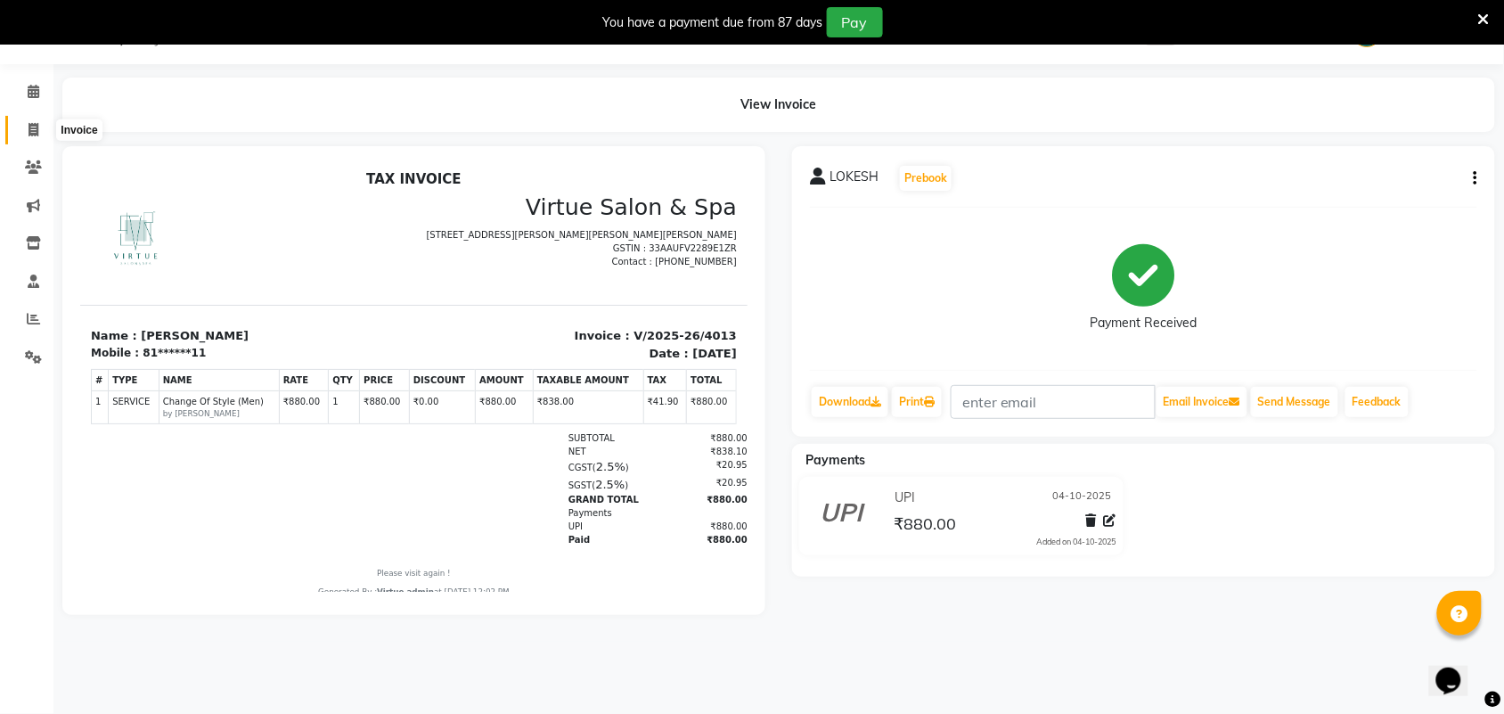
click at [25, 131] on span at bounding box center [33, 130] width 31 height 20
select select "service"
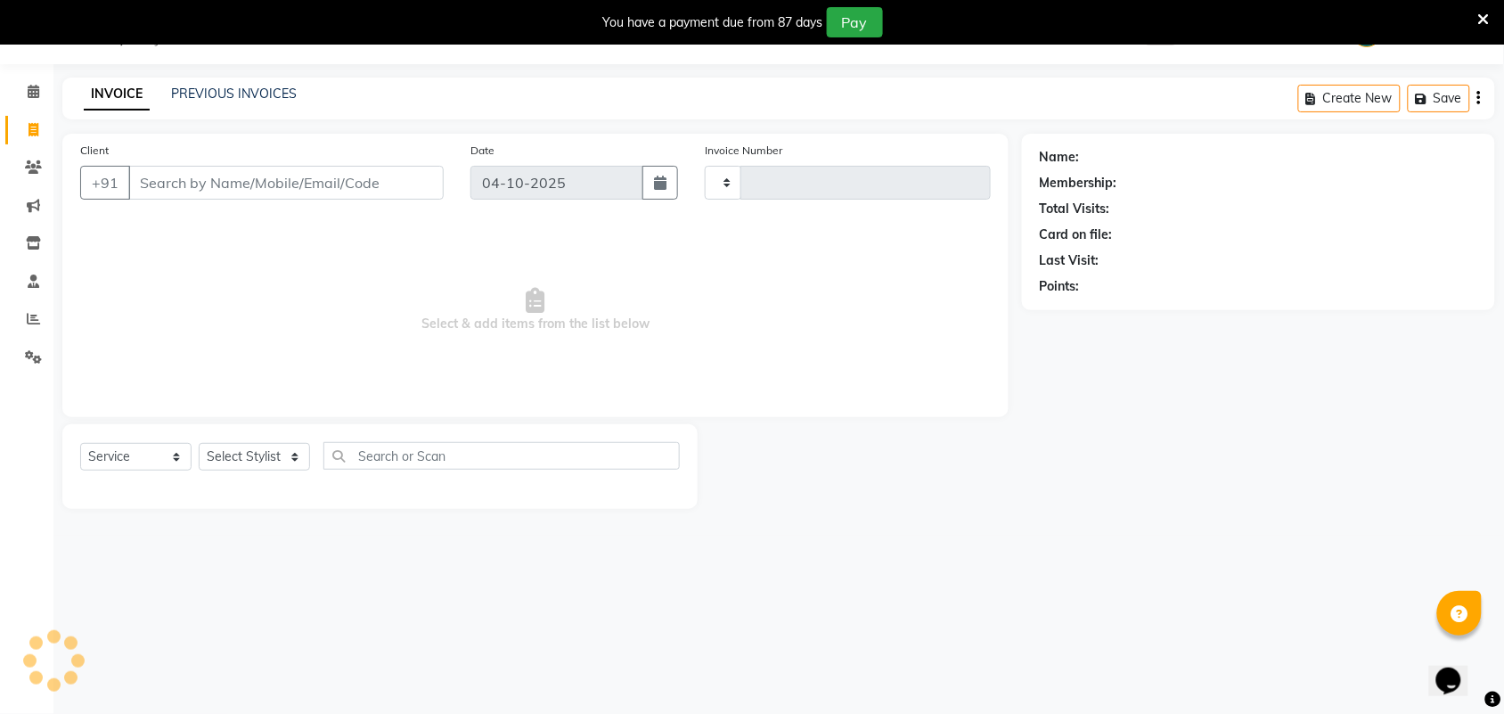
type input "4014"
select select "4466"
